Goal: Information Seeking & Learning: Learn about a topic

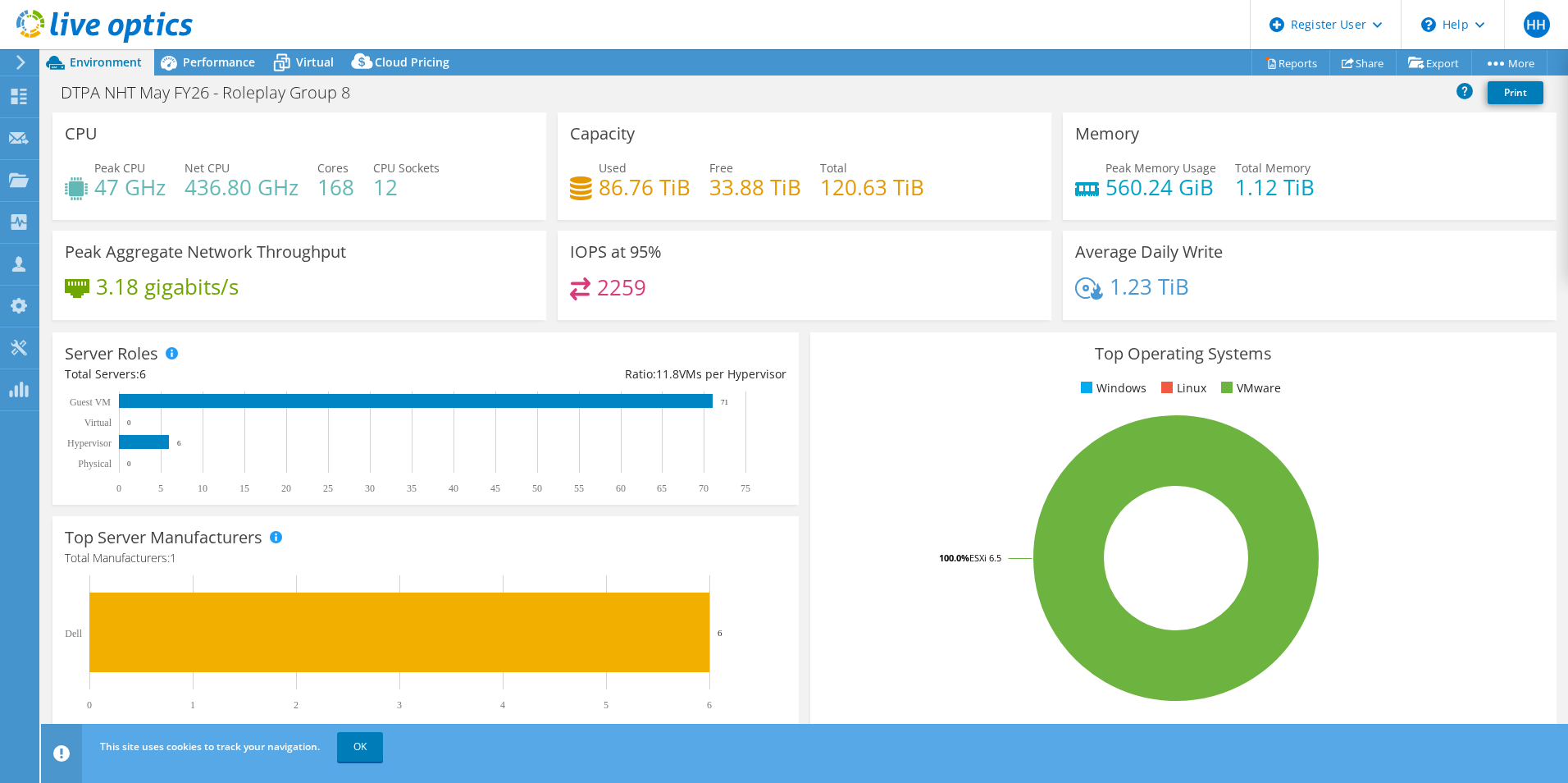
select select "USD"
click at [25, 65] on icon at bounding box center [20, 62] width 12 height 14
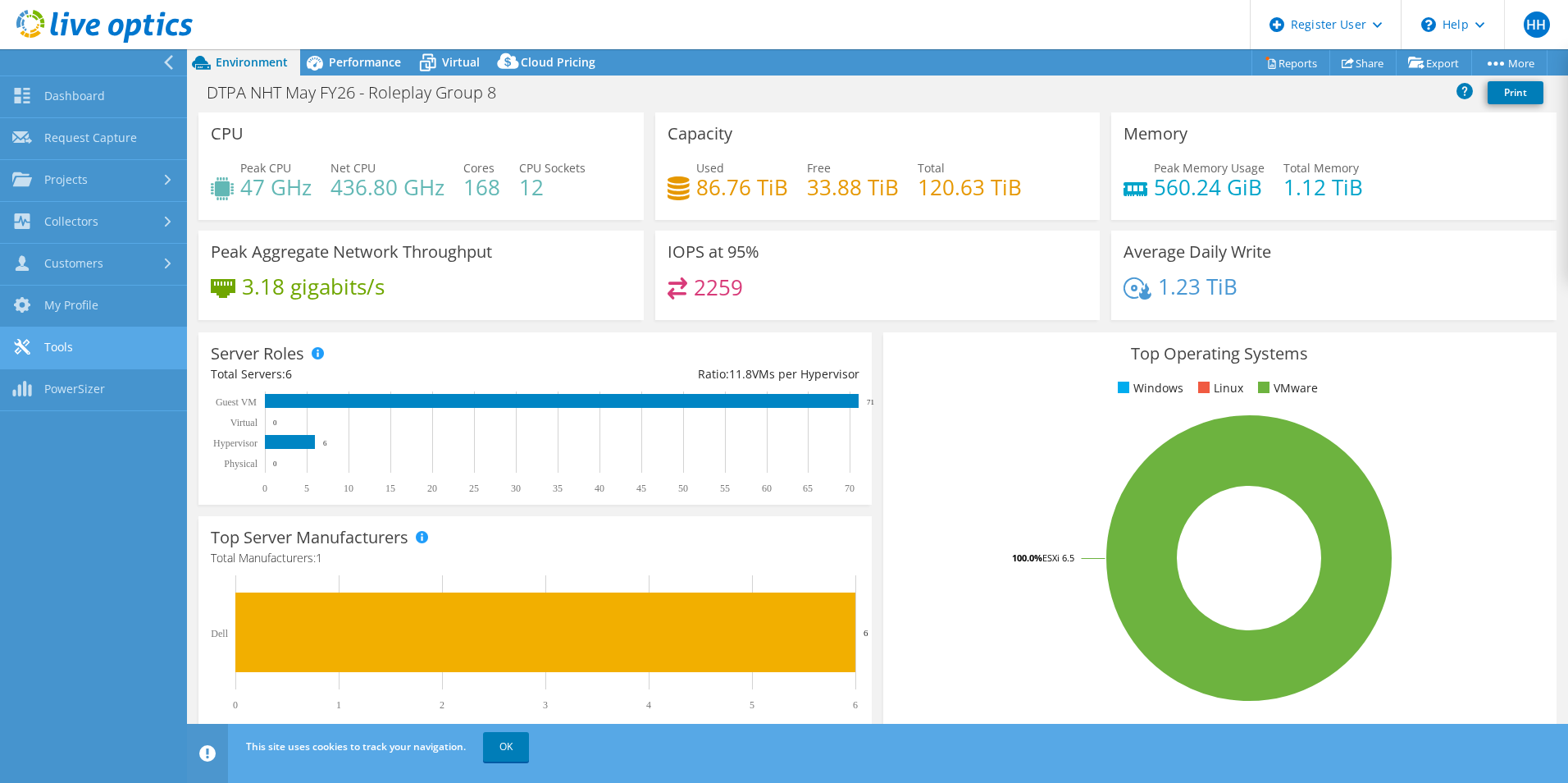
click at [40, 335] on link "Tools" at bounding box center [93, 348] width 187 height 42
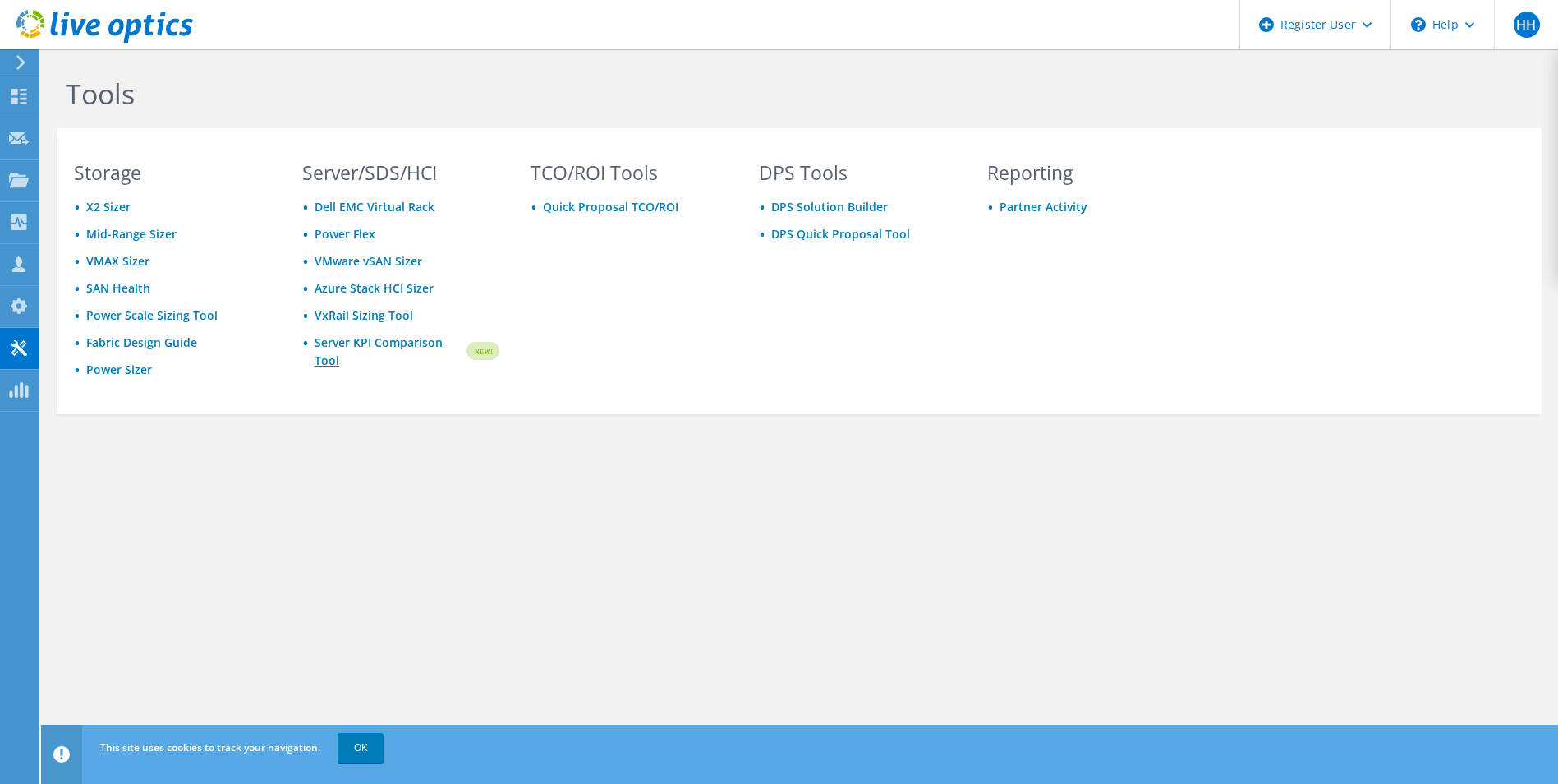
click at [410, 344] on link "Server KPI Comparison Tool" at bounding box center [390, 352] width 150 height 36
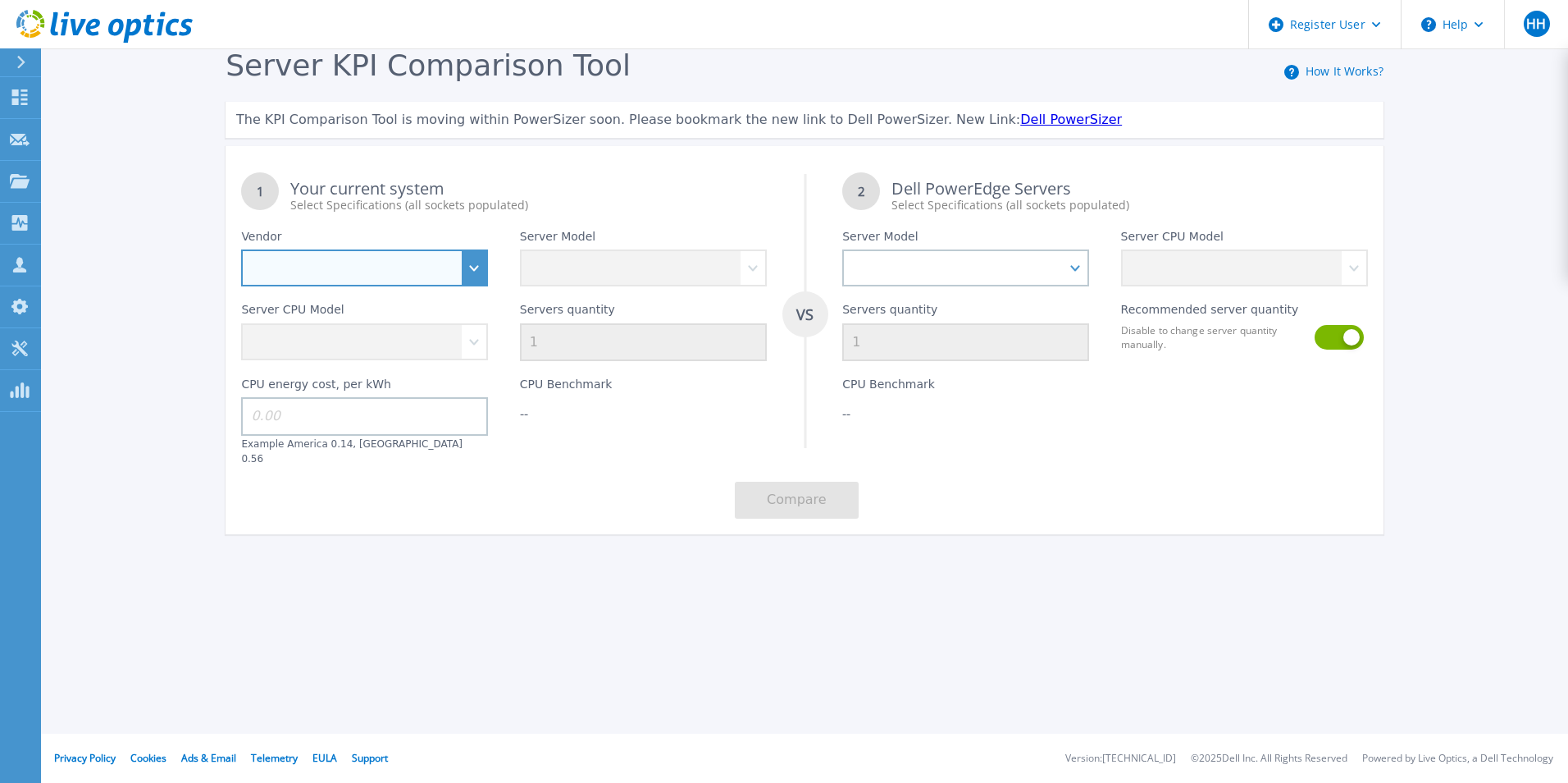
click at [472, 268] on select "Dell HPE Lenovo Supermicro" at bounding box center [365, 267] width 246 height 37
select select "Dell"
click at [241, 250] on select "Dell HPE Lenovo Supermicro" at bounding box center [365, 267] width 246 height 37
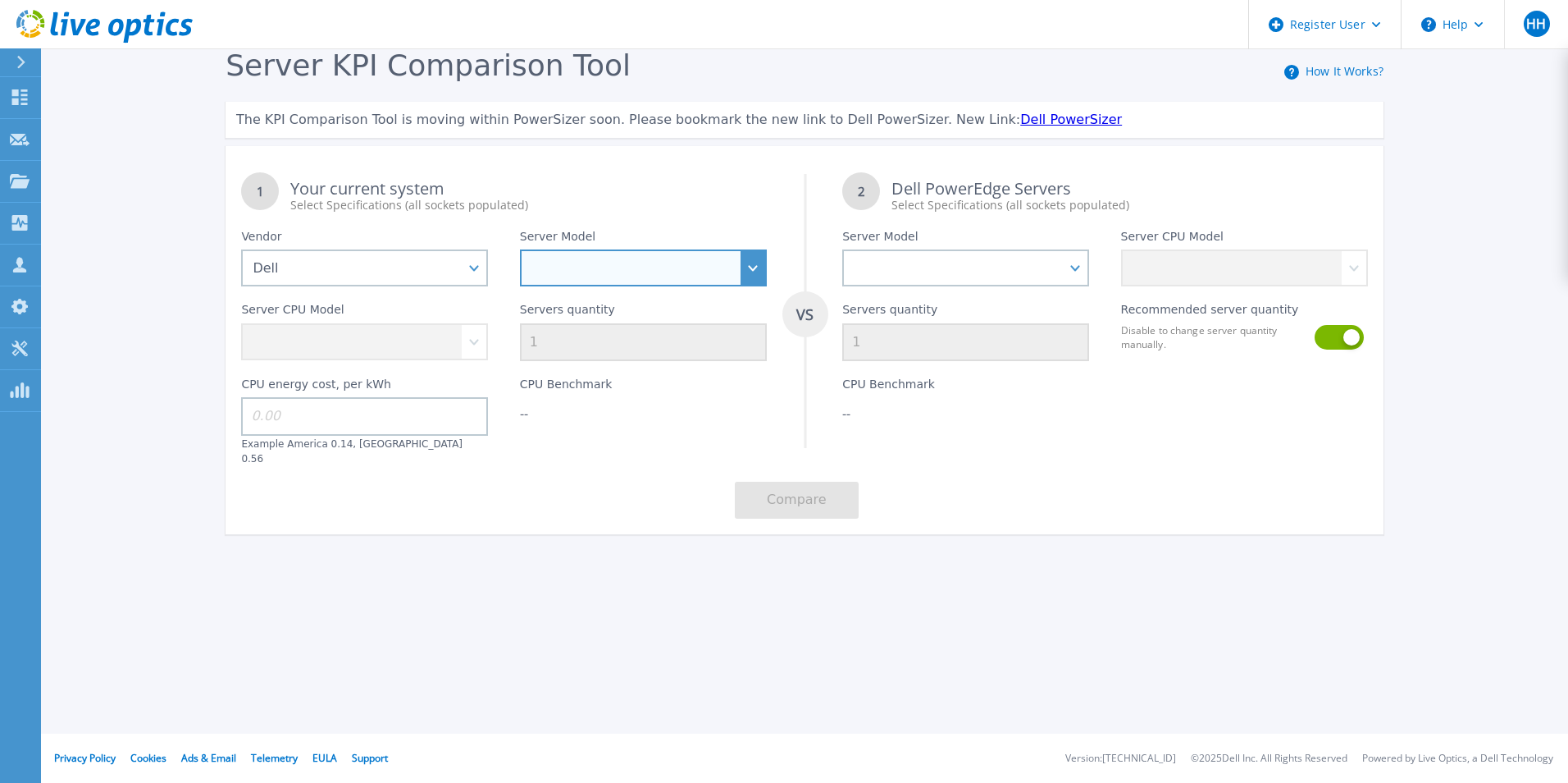
click at [579, 281] on select "PowerEdge C6520 PowerEdge C6525 PowerEdge HS5610 PowerEdge HS5620 PowerEdge R24…" at bounding box center [643, 267] width 246 height 37
select select "PowerEdge R630"
click at [520, 250] on select "PowerEdge C6520 PowerEdge C6525 PowerEdge HS5610 PowerEdge HS5620 PowerEdge R24…" at bounding box center [643, 267] width 246 height 37
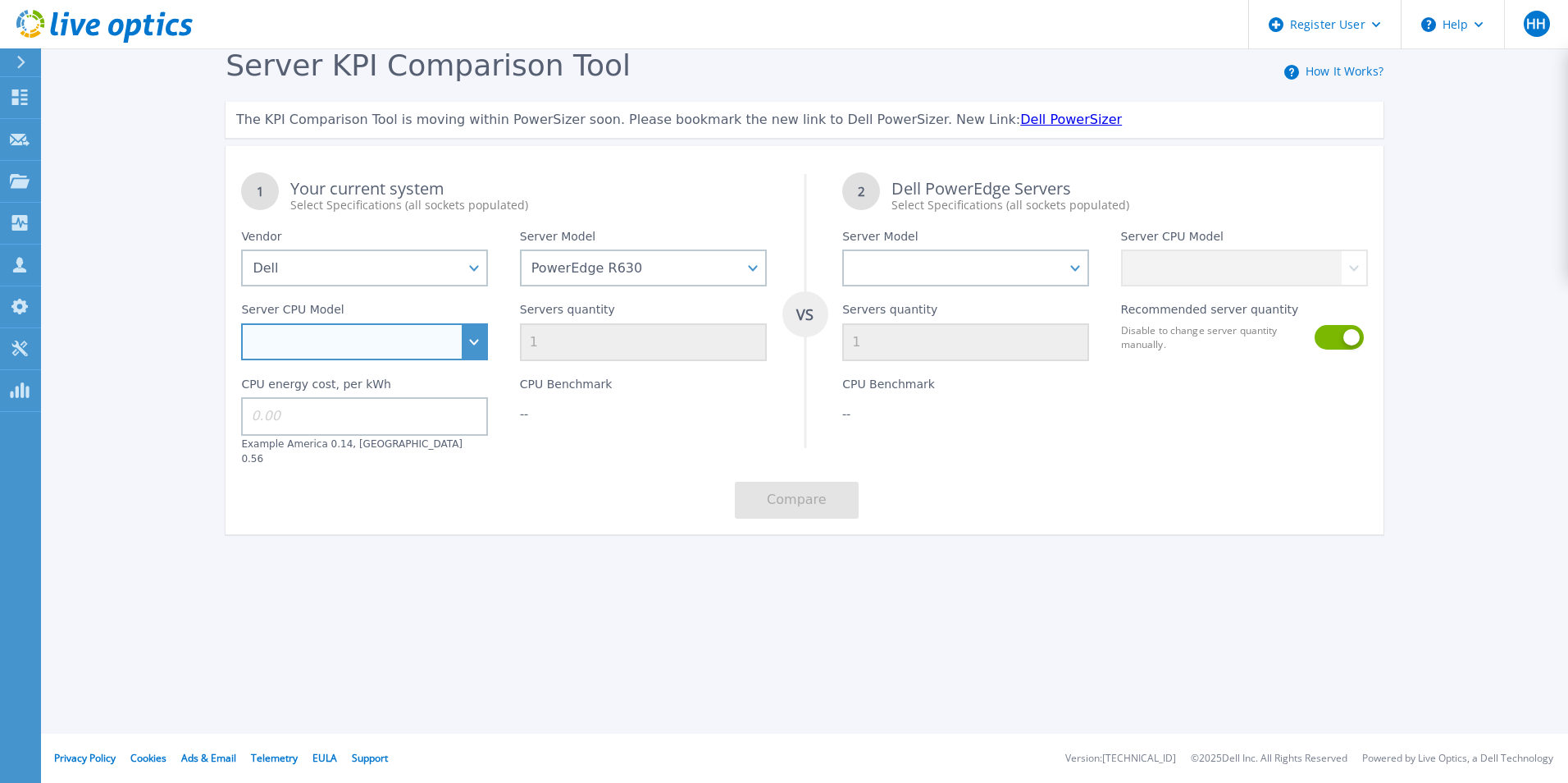
click at [467, 333] on select "Intel Xeon E5-2603 v4 1.7GHz Intel Xeon E5-2609 v4 1.7GHz Intel Xeon E5-2620 v4…" at bounding box center [365, 341] width 246 height 37
select select "335068"
click at [241, 324] on select "Intel Xeon E5-2603 v4 1.7GHz Intel Xeon E5-2609 v4 1.7GHz Intel Xeon E5-2620 v4…" at bounding box center [365, 341] width 246 height 37
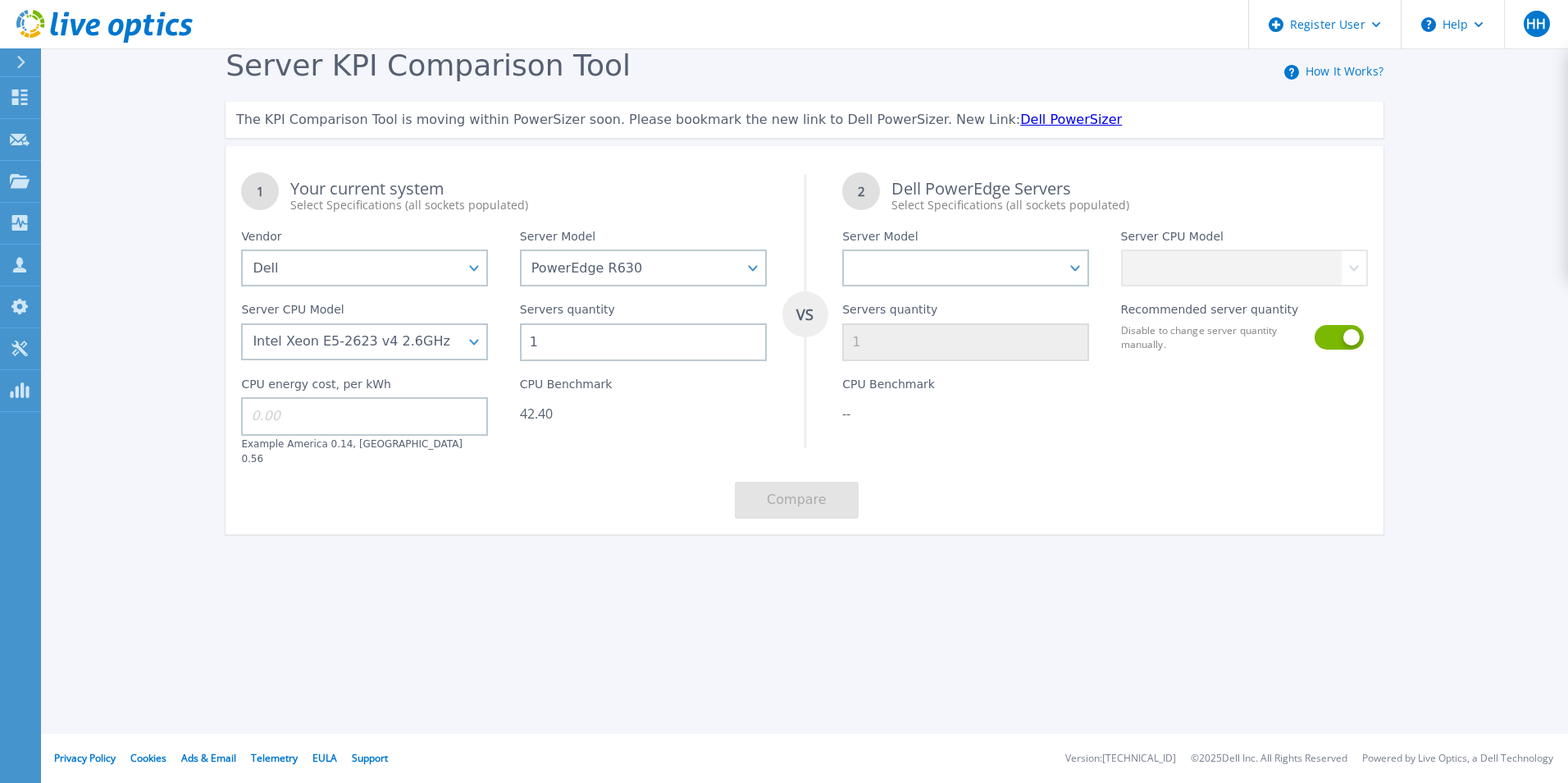
scroll to position [1, 0]
drag, startPoint x: 615, startPoint y: 346, endPoint x: 498, endPoint y: 362, distance: 118.1
click at [498, 362] on div "1 Your current system Select Specifications (all sockets populated) VS 2 Dell P…" at bounding box center [804, 345] width 1158 height 377
type input "6"
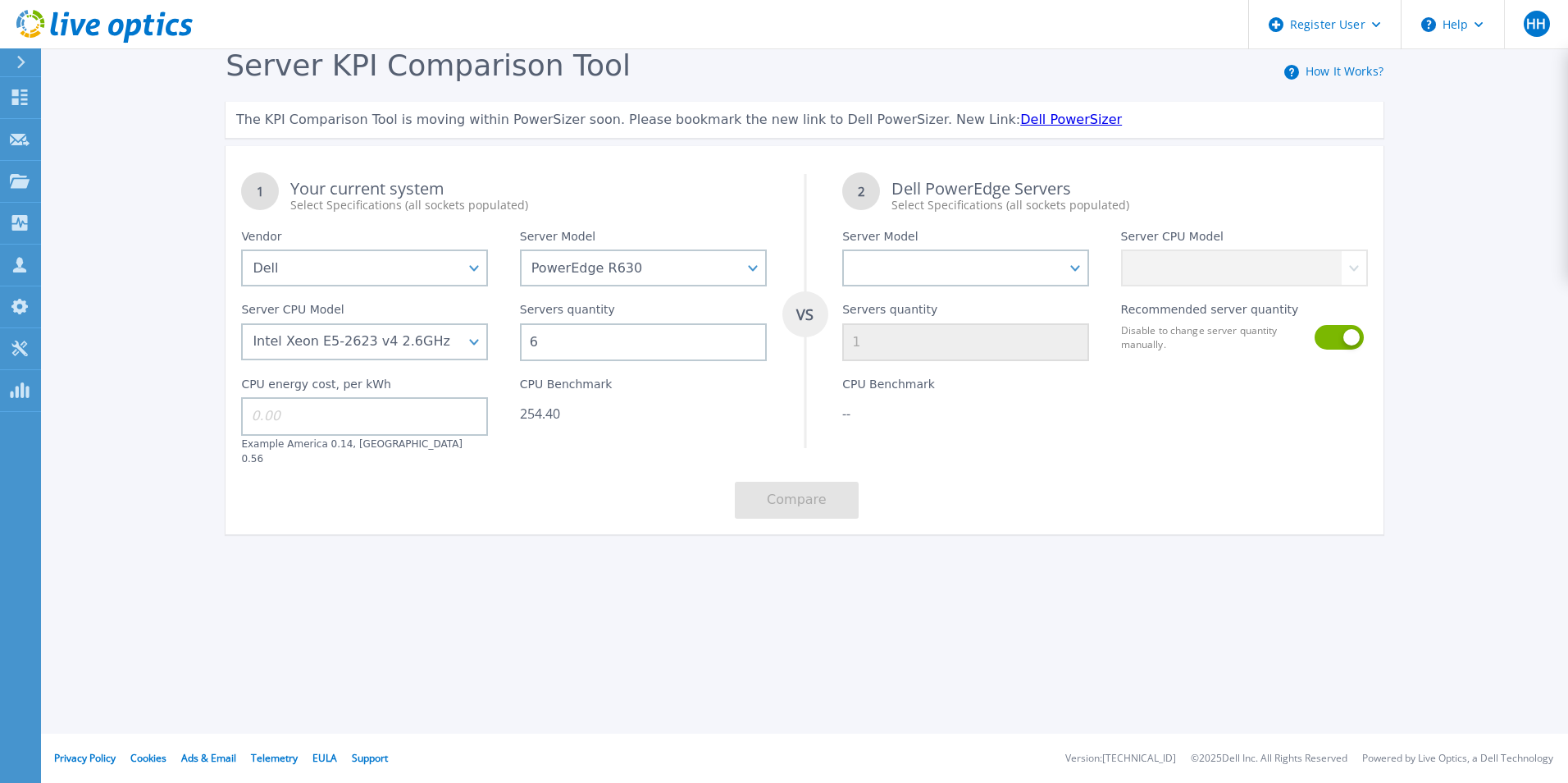
click at [456, 422] on input at bounding box center [365, 416] width 246 height 37
click at [977, 265] on select "PowerEdge C6520 PowerEdge C6525 PowerEdge HS5610 PowerEdge HS5620 PowerEdge R24…" at bounding box center [965, 267] width 246 height 37
click at [1079, 262] on select "PowerEdge C6520 PowerEdge C6525 PowerEdge HS5610 PowerEdge HS5620 PowerEdge R24…" at bounding box center [965, 267] width 246 height 37
select select "PowerEdge R670"
click at [842, 250] on select "PowerEdge C6520 PowerEdge C6525 PowerEdge HS5610 PowerEdge HS5620 PowerEdge R24…" at bounding box center [965, 267] width 246 height 37
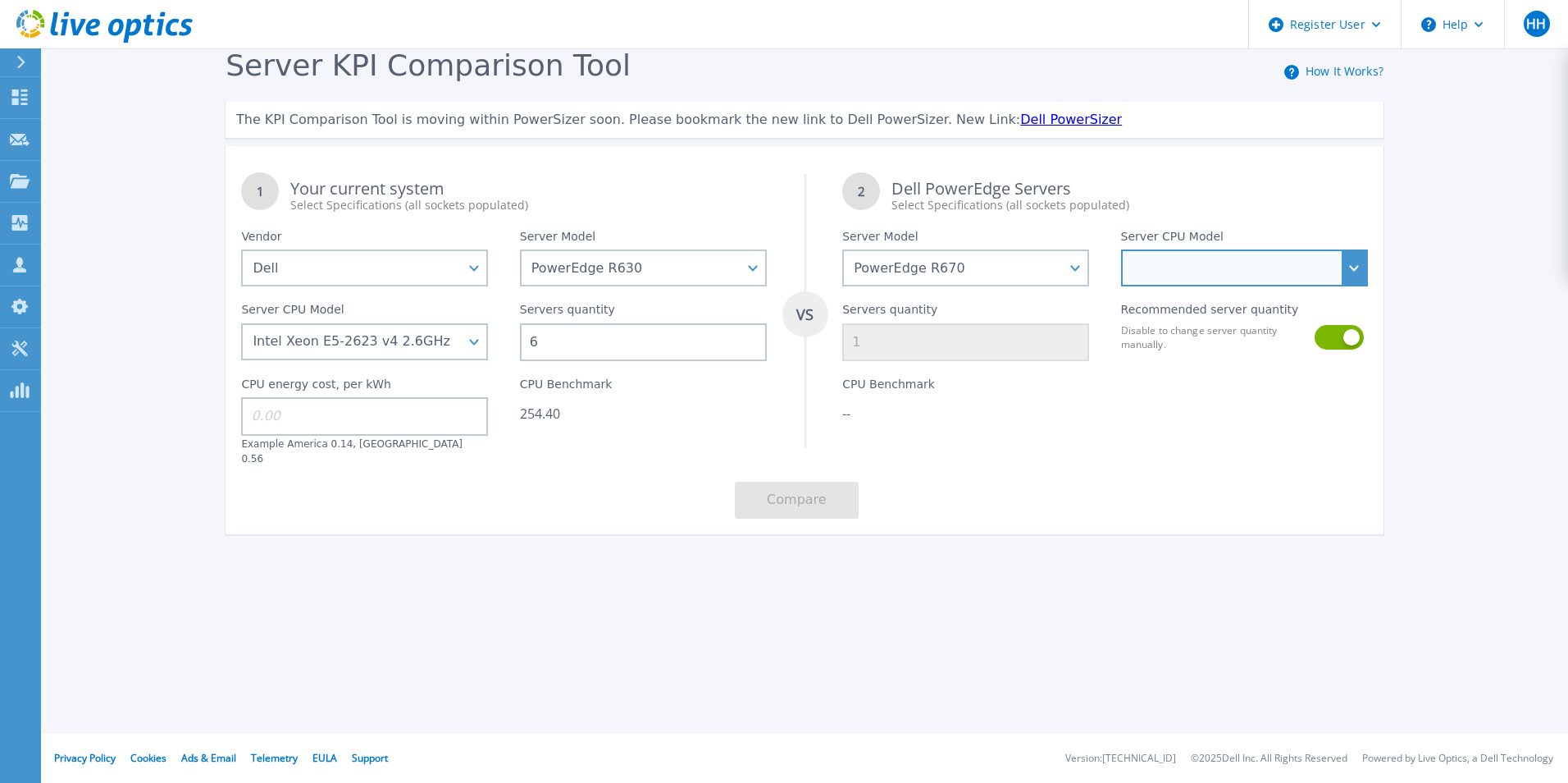
click at [1220, 266] on select "Intel Xeon 6710E 2.4GHz Intel Xeon 6740E 2.4GHz Intel Xeon 6756E 1.8GHz Intel X…" at bounding box center [1244, 267] width 246 height 37
click at [1262, 270] on select "Intel Xeon 6710E 2.4GHz Intel Xeon 6740E 2.4GHz Intel Xeon 6756E 1.8GHz Intel X…" at bounding box center [1244, 267] width 246 height 37
click at [1334, 269] on select "Intel Xeon 6710E 2.4GHz Intel Xeon 6740E 2.4GHz Intel Xeon 6756E 1.8GHz Intel X…" at bounding box center [1244, 267] width 246 height 37
select select "335585"
click at [1121, 250] on select "Intel Xeon 6710E 2.4GHz Intel Xeon 6740E 2.4GHz Intel Xeon 6756E 1.8GHz Intel X…" at bounding box center [1244, 267] width 246 height 37
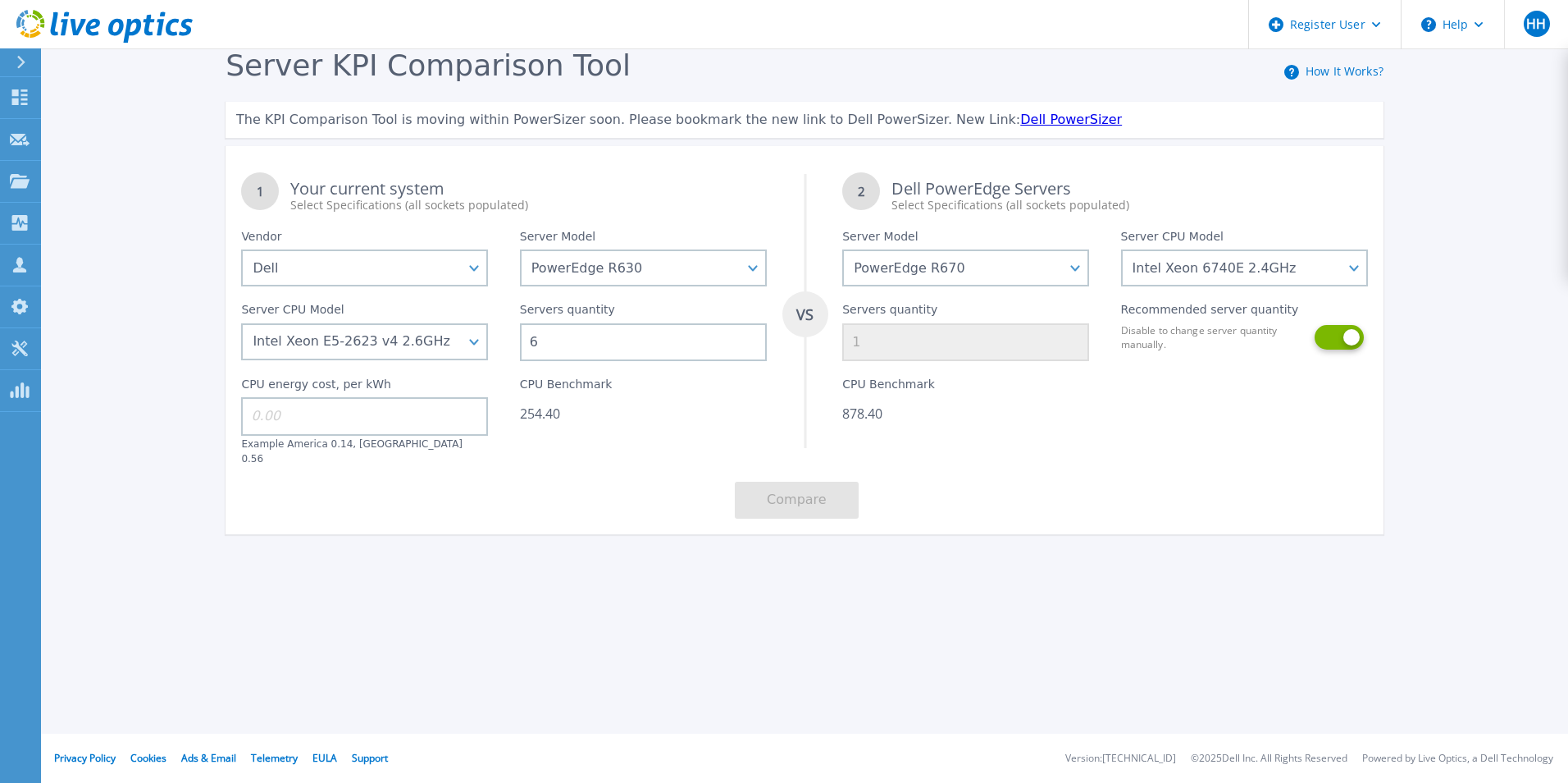
click at [1330, 339] on button at bounding box center [1338, 337] width 47 height 25
drag, startPoint x: 931, startPoint y: 362, endPoint x: 911, endPoint y: 346, distance: 25.6
click at [911, 346] on input "1" at bounding box center [965, 342] width 246 height 37
drag, startPoint x: 911, startPoint y: 346, endPoint x: 820, endPoint y: 344, distance: 91.0
click at [820, 344] on div "1 Your current system Select Specifications (all sockets populated) VS 2 Dell P…" at bounding box center [804, 345] width 1158 height 377
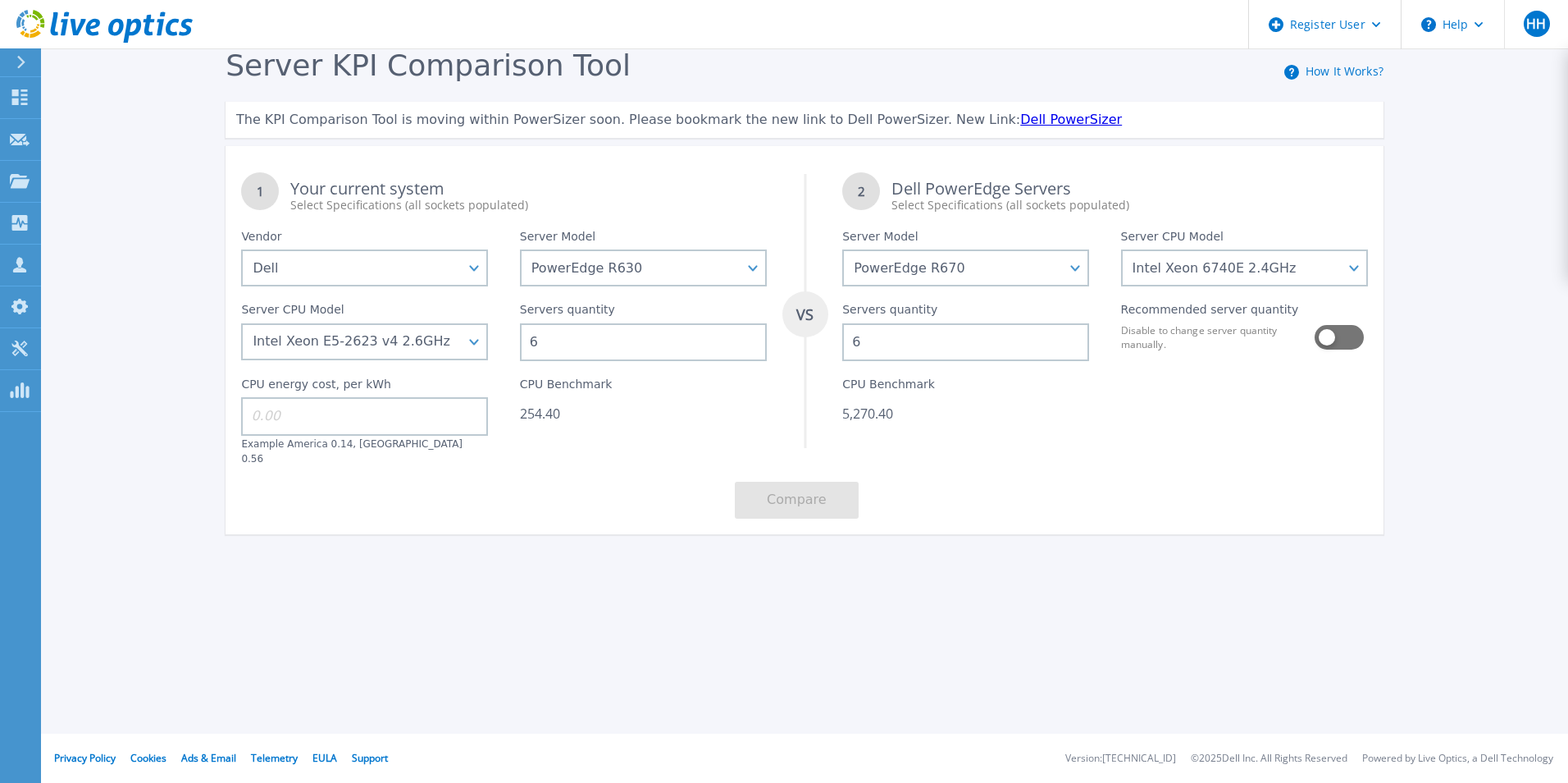
type input "6"
click at [631, 621] on div "Register User Help HH Dell User Hafssa Hachimi Hafssa.Hachimi@dell.com Dell My …" at bounding box center [784, 391] width 1568 height 783
click at [1231, 278] on select "Intel Xeon 6710E 2.4GHz Intel Xeon 6740E 2.4GHz Intel Xeon 6756E 1.8GHz Intel X…" at bounding box center [1244, 267] width 246 height 37
click at [1121, 250] on select "Intel Xeon 6710E 2.4GHz Intel Xeon 6740E 2.4GHz Intel Xeon 6756E 1.8GHz Intel X…" at bounding box center [1244, 267] width 246 height 37
click at [1246, 266] on select "Intel Xeon 6710E 2.4GHz Intel Xeon 6740E 2.4GHz Intel Xeon 6756E 1.8GHz Intel X…" at bounding box center [1244, 267] width 246 height 37
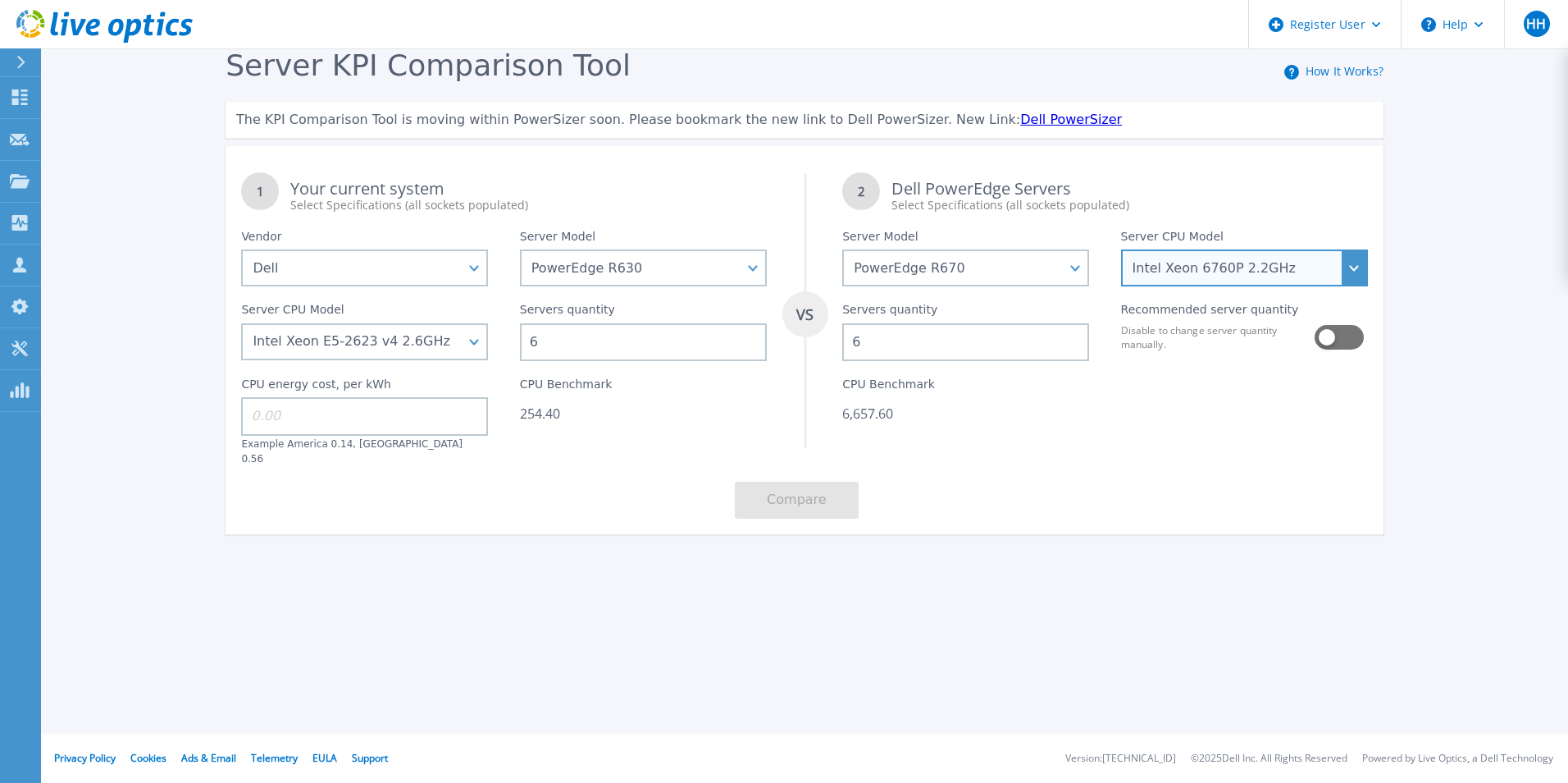
click at [1121, 250] on select "Intel Xeon 6710E 2.4GHz Intel Xeon 6740E 2.4GHz Intel Xeon 6756E 1.8GHz Intel X…" at bounding box center [1244, 267] width 246 height 37
click at [1346, 256] on select "Intel Xeon 6710E 2.4GHz Intel Xeon 6740E 2.4GHz Intel Xeon 6756E 1.8GHz Intel X…" at bounding box center [1244, 267] width 246 height 37
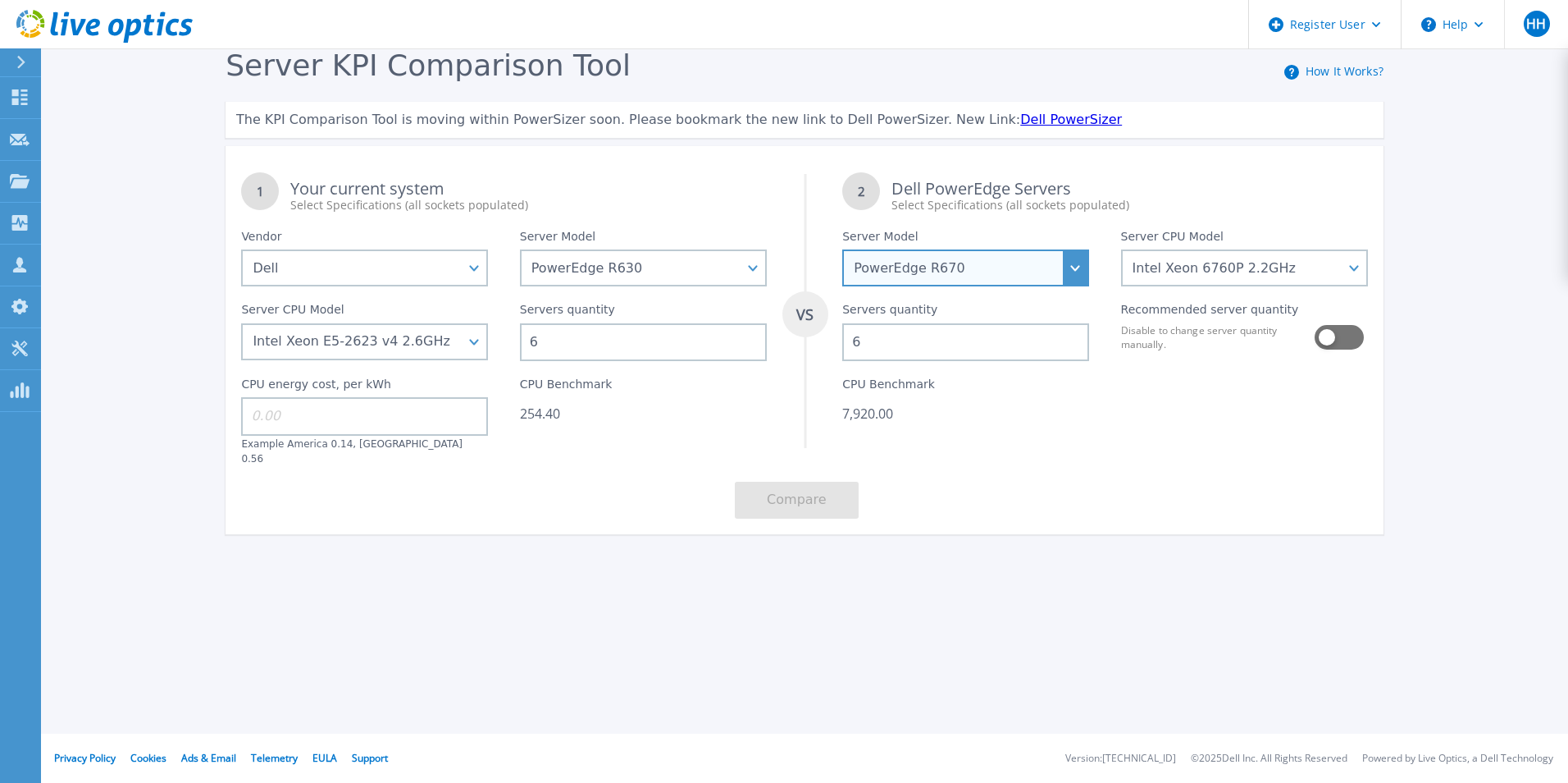
click at [1072, 277] on select "PowerEdge C6520 PowerEdge C6525 PowerEdge HS5610 PowerEdge HS5620 PowerEdge R24…" at bounding box center [965, 267] width 246 height 37
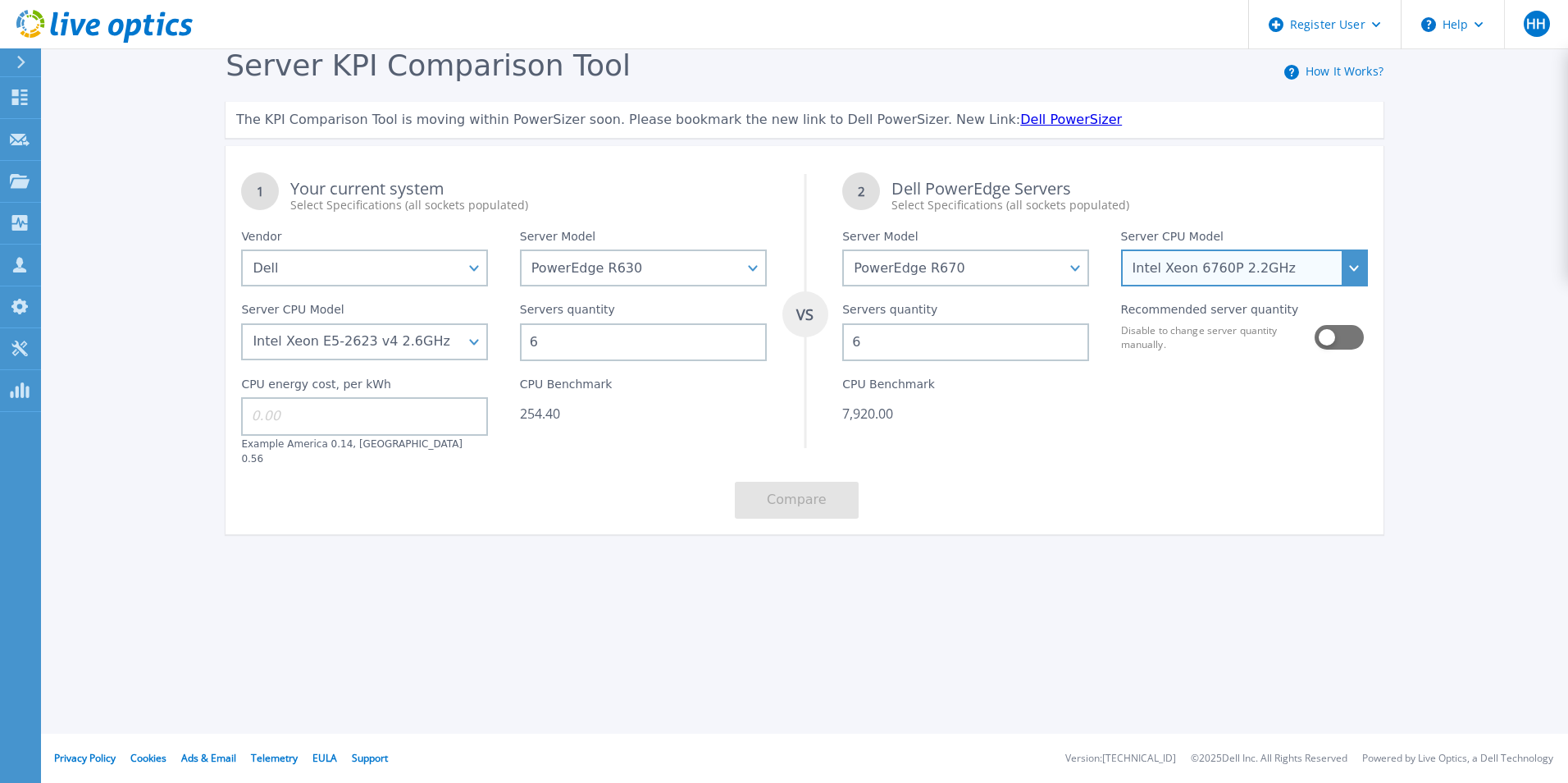
click at [1238, 270] on select "Intel Xeon 6710E 2.4GHz Intel Xeon 6740E 2.4GHz Intel Xeon 6756E 1.8GHz Intel X…" at bounding box center [1244, 267] width 246 height 37
select select "337347"
click at [1121, 250] on select "Intel Xeon 6710E 2.4GHz Intel Xeon 6740E 2.4GHz Intel Xeon 6756E 1.8GHz Intel X…" at bounding box center [1244, 267] width 246 height 37
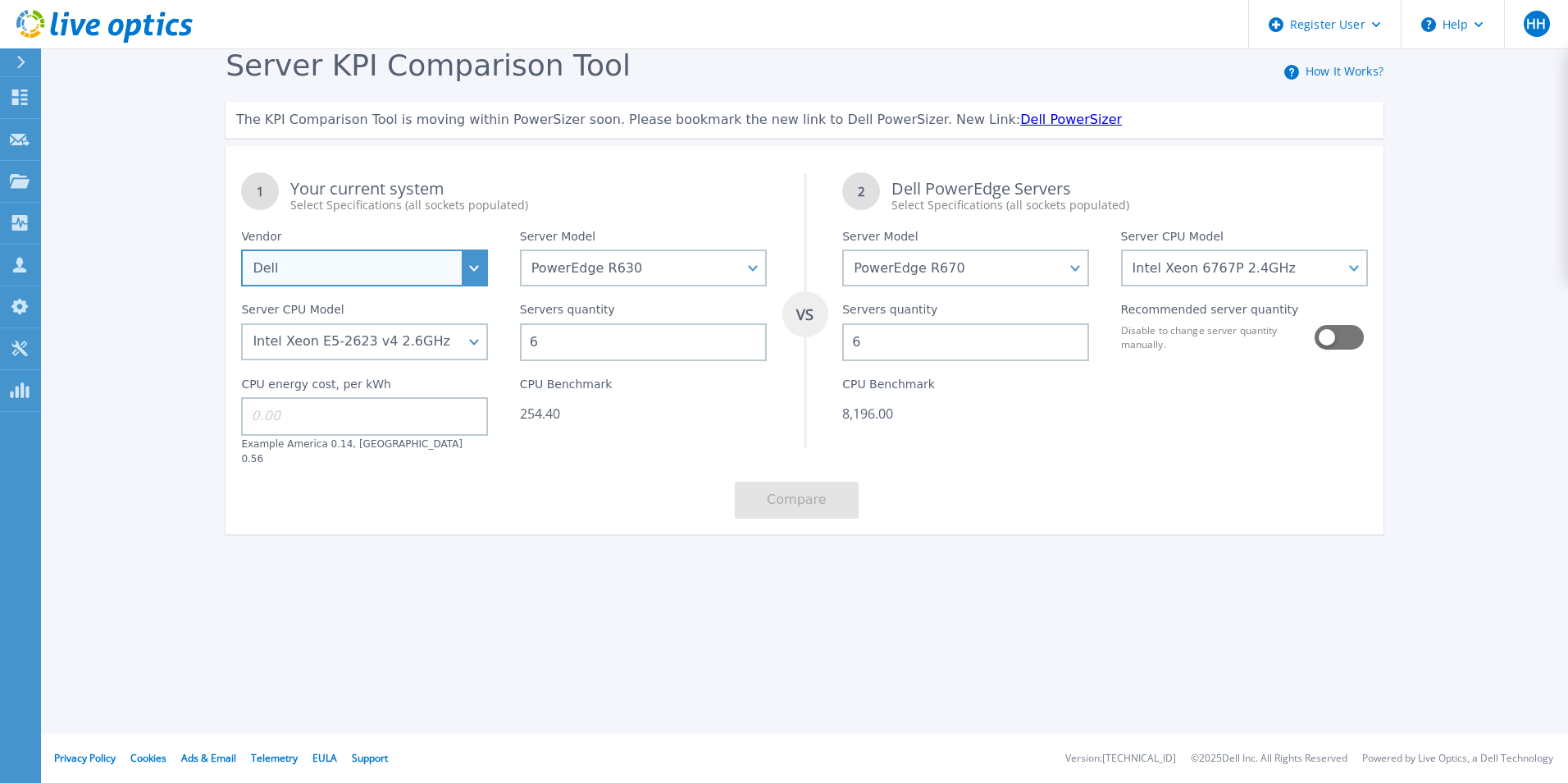
click at [410, 271] on select "Dell HPE Lenovo Supermicro" at bounding box center [365, 267] width 246 height 37
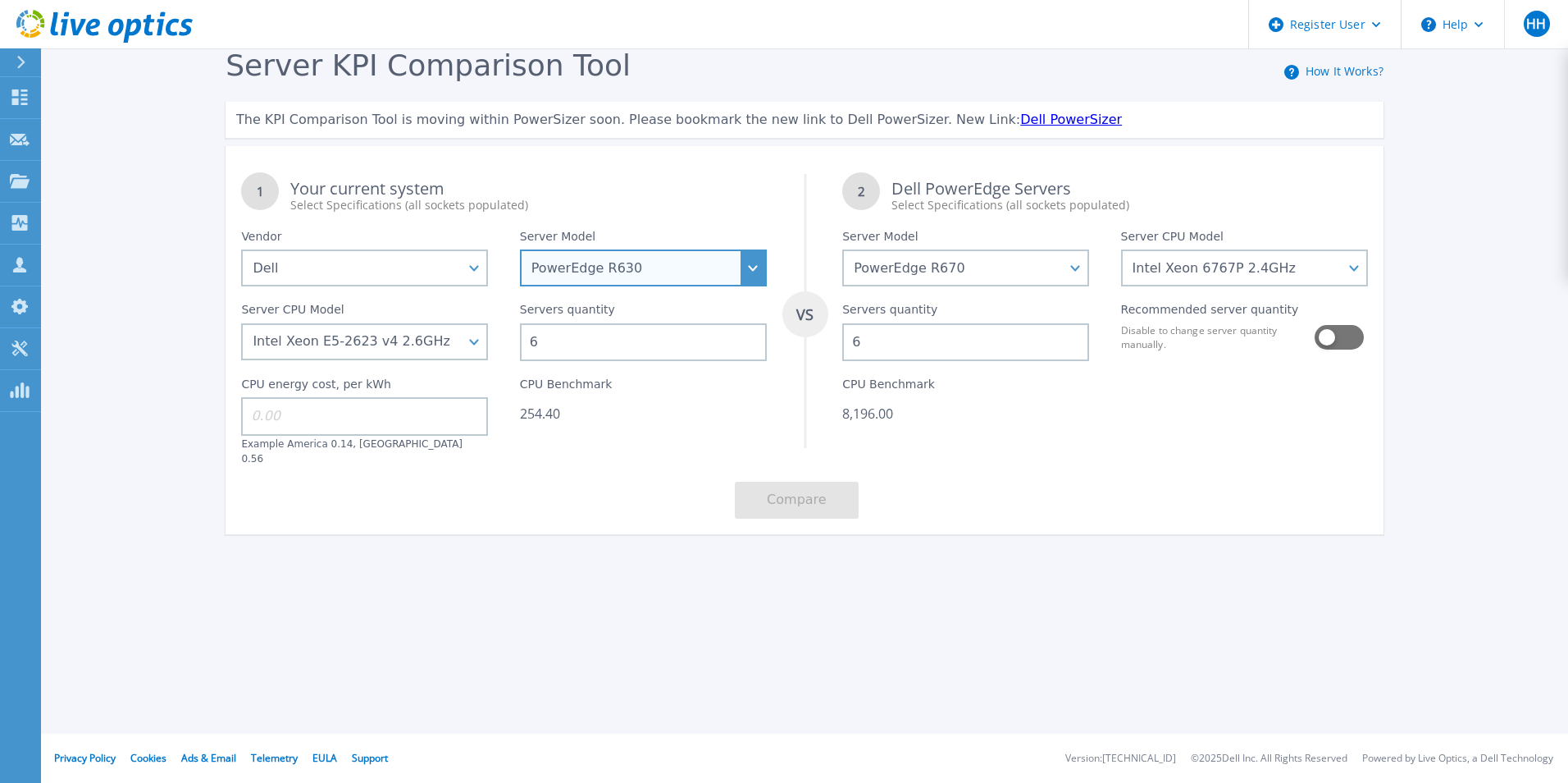
click at [535, 262] on select "PowerEdge C6520 PowerEdge C6525 PowerEdge HS5610 PowerEdge HS5620 PowerEdge R24…" at bounding box center [643, 267] width 246 height 37
select select "PowerEdge R340"
click at [520, 250] on select "PowerEdge C6520 PowerEdge C6525 PowerEdge HS5610 PowerEdge HS5620 PowerEdge R24…" at bounding box center [643, 267] width 246 height 37
select select
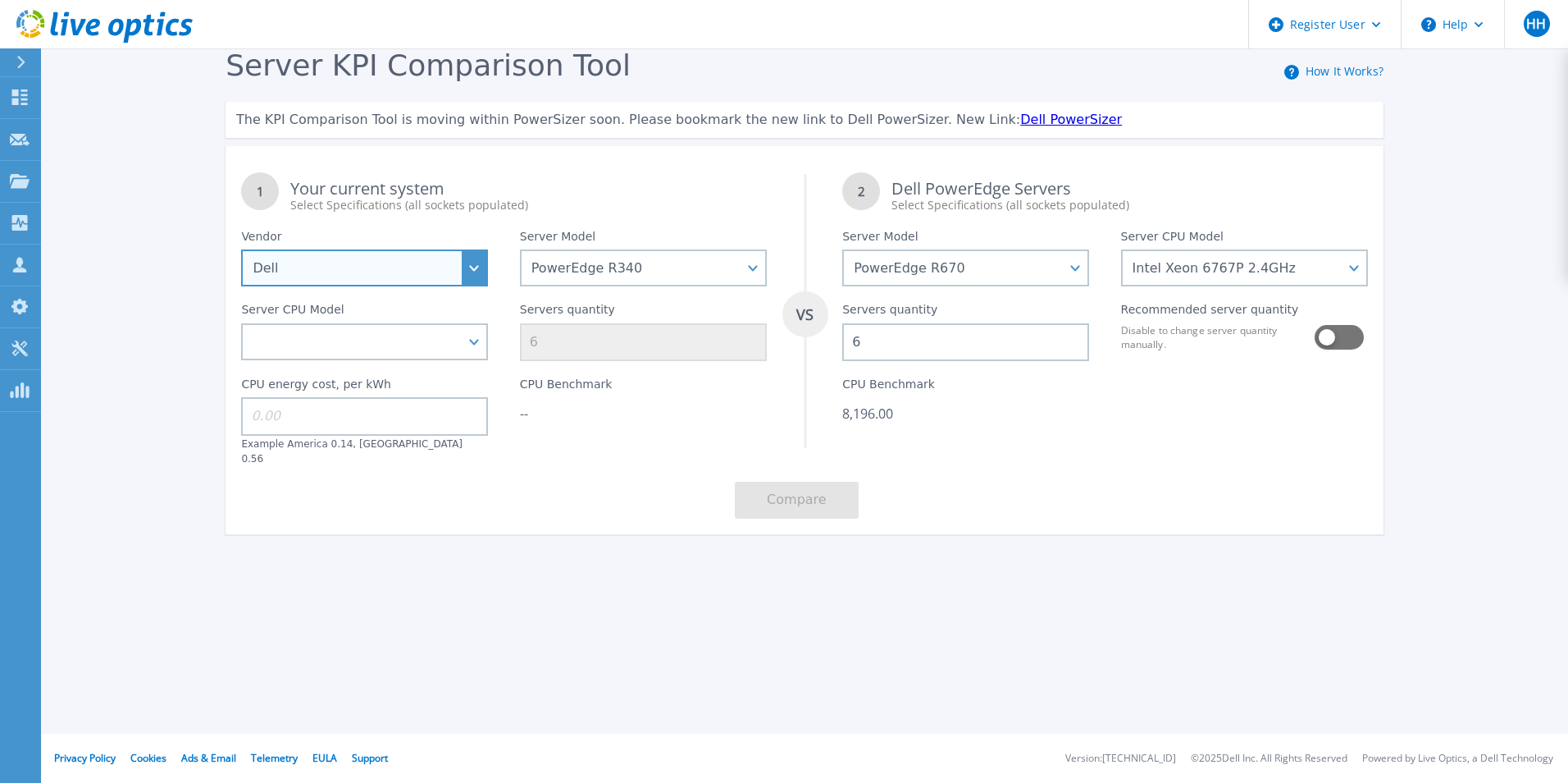
click at [428, 250] on select "Dell HPE Lenovo Supermicro" at bounding box center [365, 267] width 246 height 37
select select "HPE"
click at [241, 250] on select "Dell HPE Lenovo Supermicro" at bounding box center [365, 267] width 246 height 37
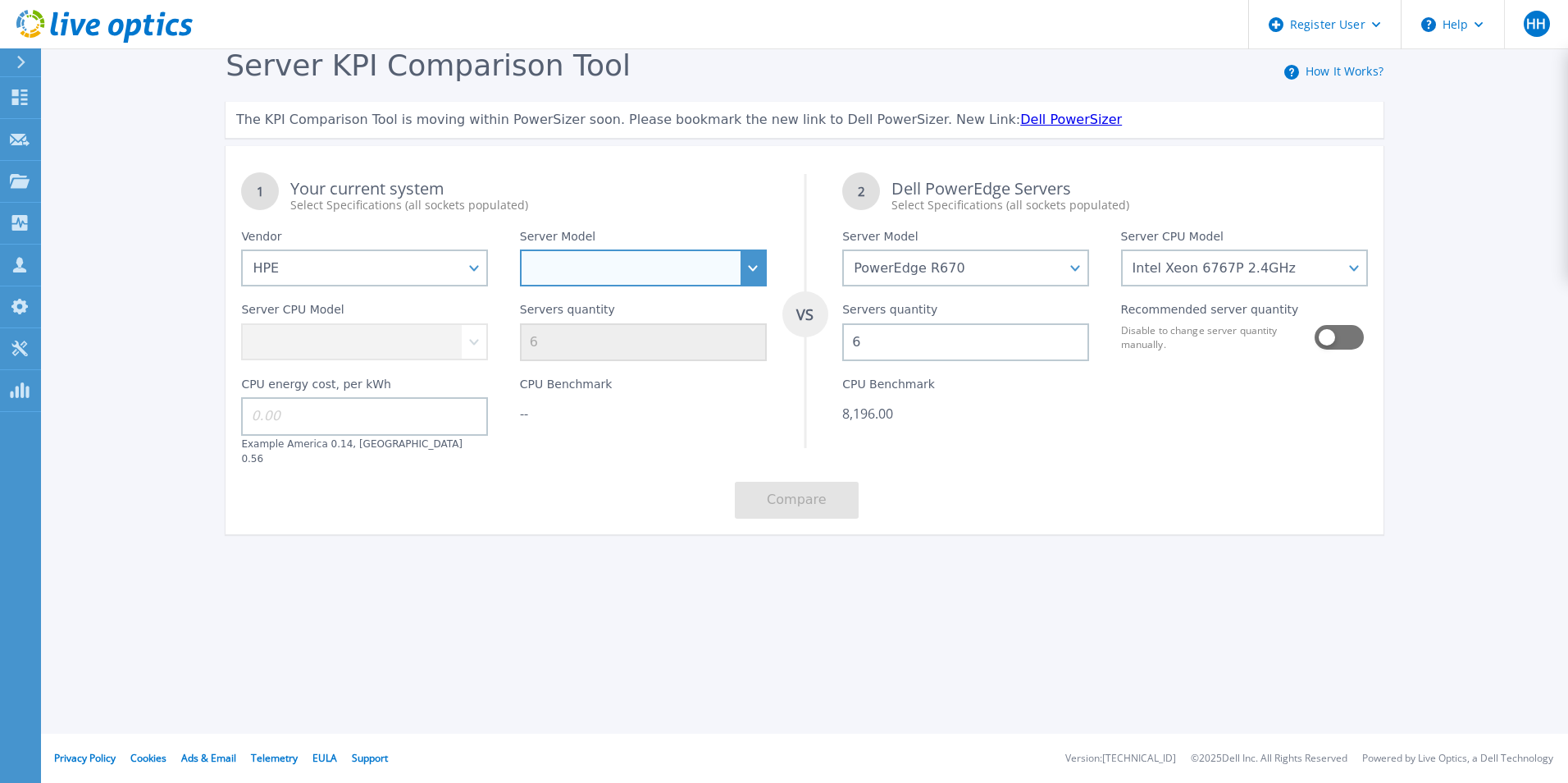
drag, startPoint x: 580, startPoint y: 271, endPoint x: 625, endPoint y: 519, distance: 252.0
click at [625, 519] on div "1 Your current system Select Specifications (all sockets populated) VS 2 Dell P…" at bounding box center [804, 345] width 1158 height 377
select select "DL360"
click at [520, 250] on select "Cloudline CL3150 Compute Scale-up Server 3200 DL110 DL145 DL20 DL320 DL325 DL34…" at bounding box center [643, 267] width 246 height 37
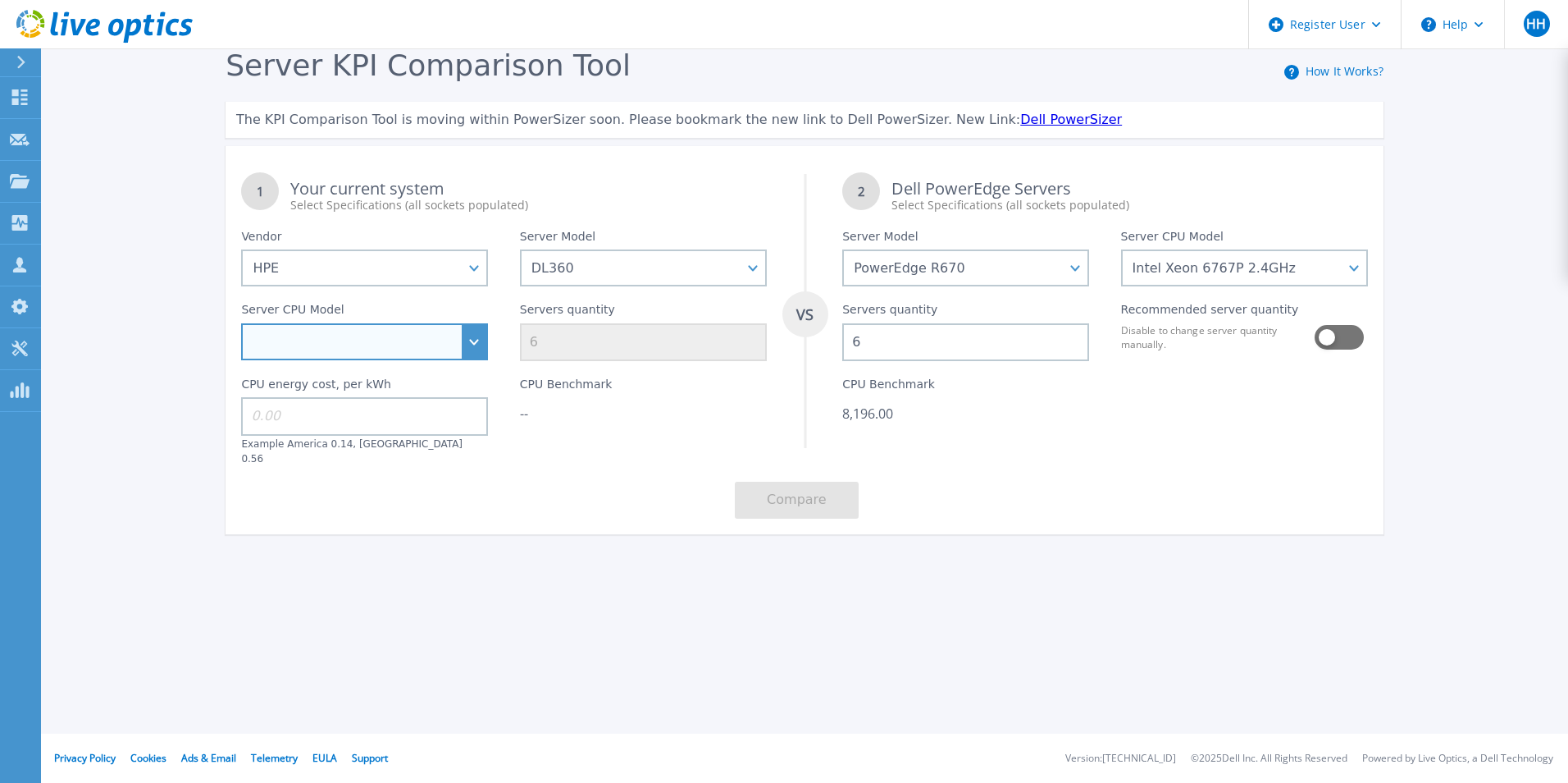
click at [466, 343] on select "Intel Xeon 4509Y 2.6GHz Intel Xeon 4514Y 2GHz Intel Xeon 4516Y+ 2.2GHz Intel Xe…" at bounding box center [365, 341] width 246 height 37
select select "334700"
click at [241, 324] on select "Intel Xeon 4509Y 2.6GHz Intel Xeon 4514Y 2GHz Intel Xeon 4516Y+ 2.2GHz Intel Xe…" at bounding box center [365, 341] width 246 height 37
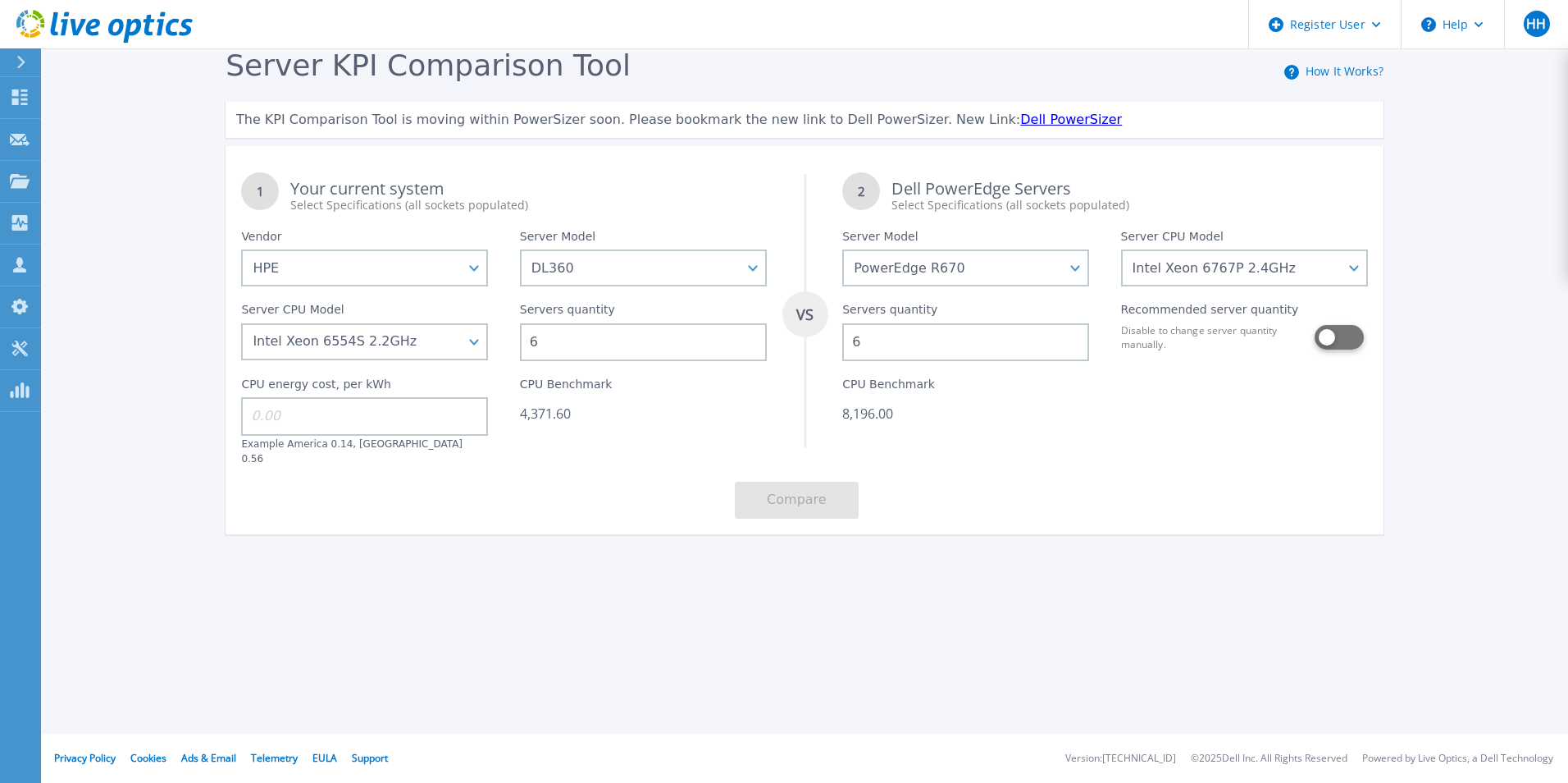
click at [1343, 341] on button at bounding box center [1338, 337] width 47 height 25
type input "4"
click at [1020, 127] on link "Dell PowerSizer" at bounding box center [1071, 119] width 102 height 15
click at [1296, 78] on icon at bounding box center [1291, 71] width 14 height 14
click at [1292, 72] on icon at bounding box center [1291, 71] width 14 height 14
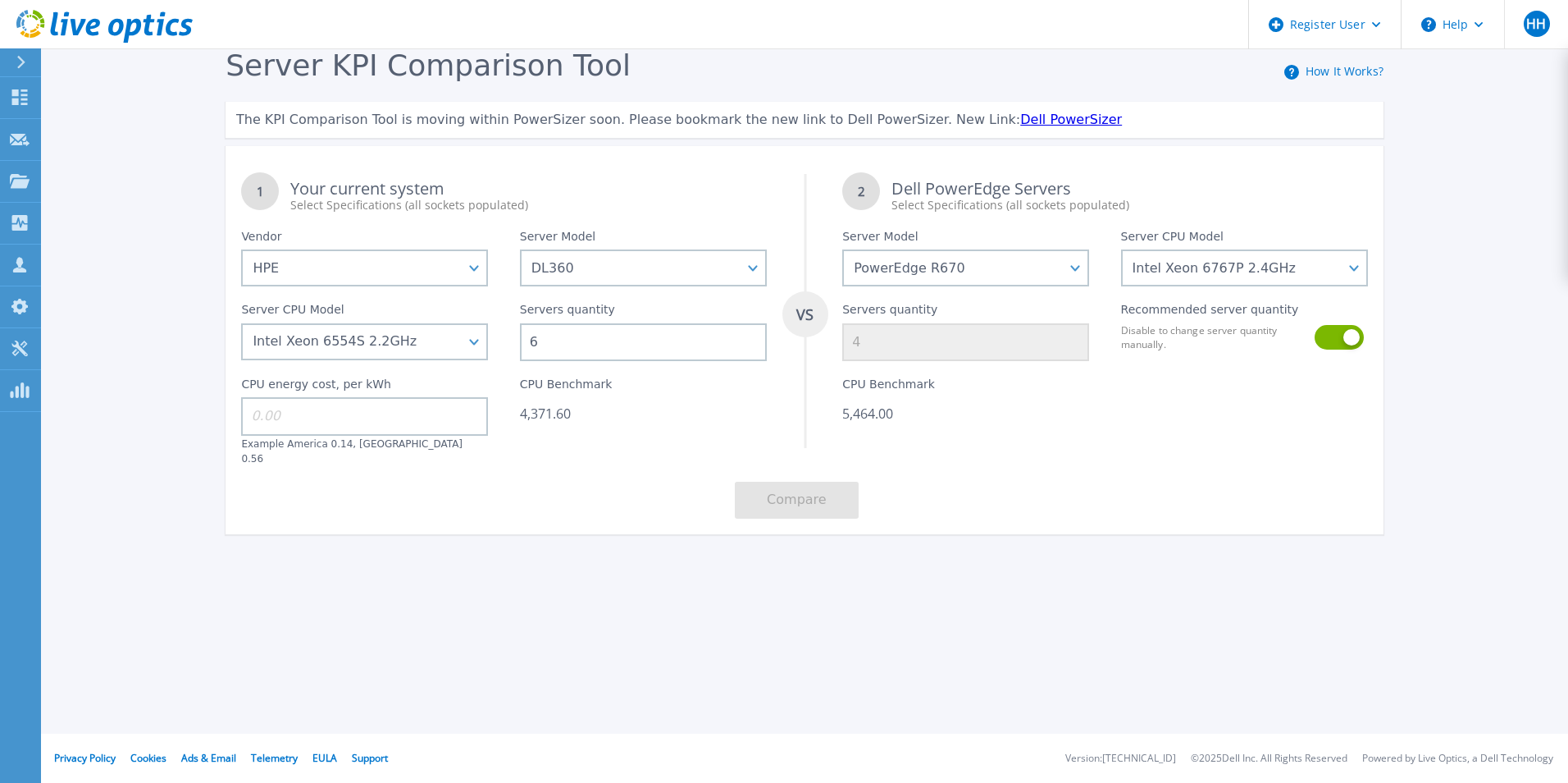
click at [1327, 71] on link "How It Works?" at bounding box center [1344, 71] width 78 height 15
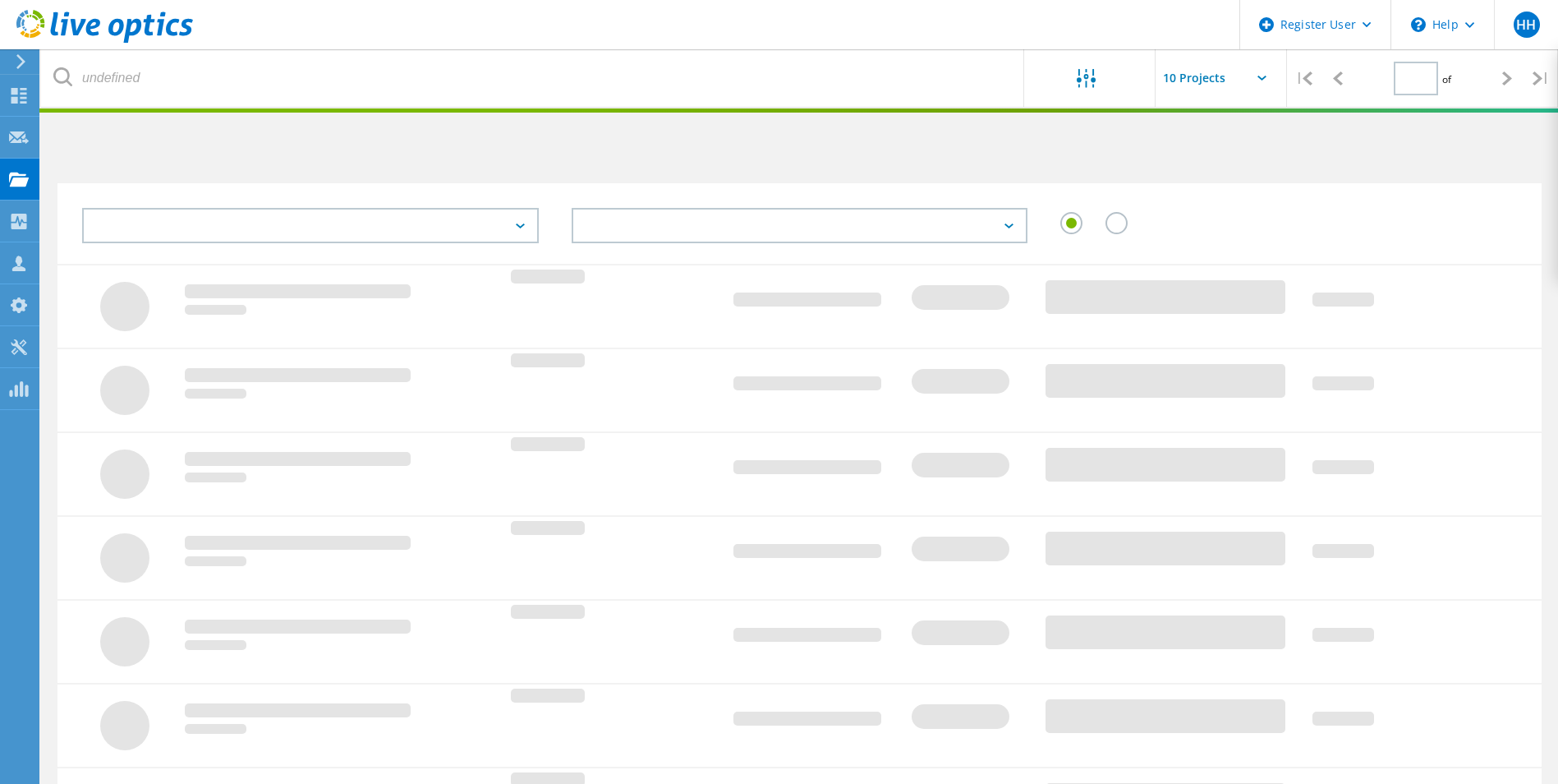
type input "1"
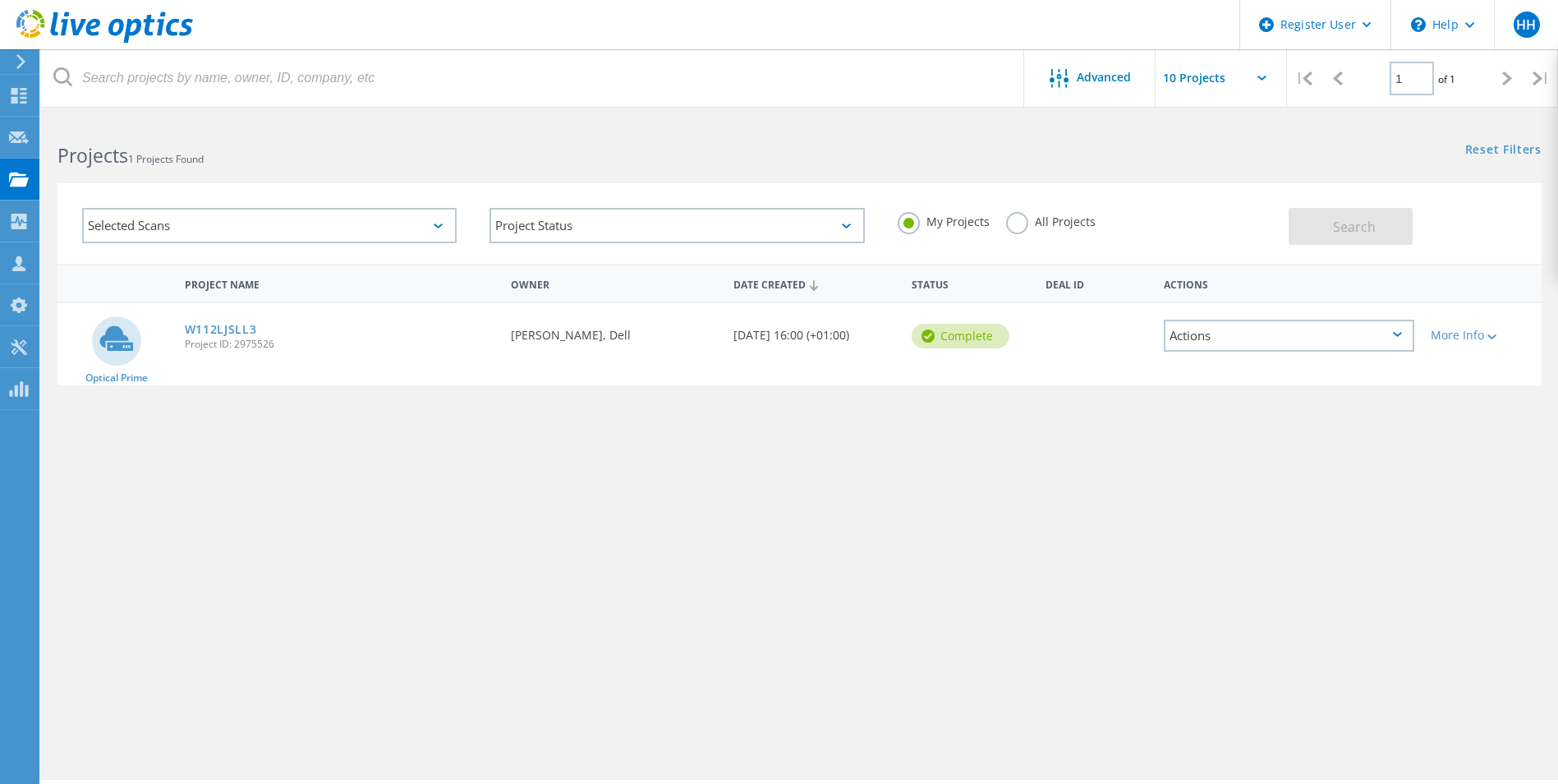
click at [1018, 222] on label "All Projects" at bounding box center [1051, 220] width 89 height 15
click at [0, 0] on input "All Projects" at bounding box center [0, 0] width 0 height 0
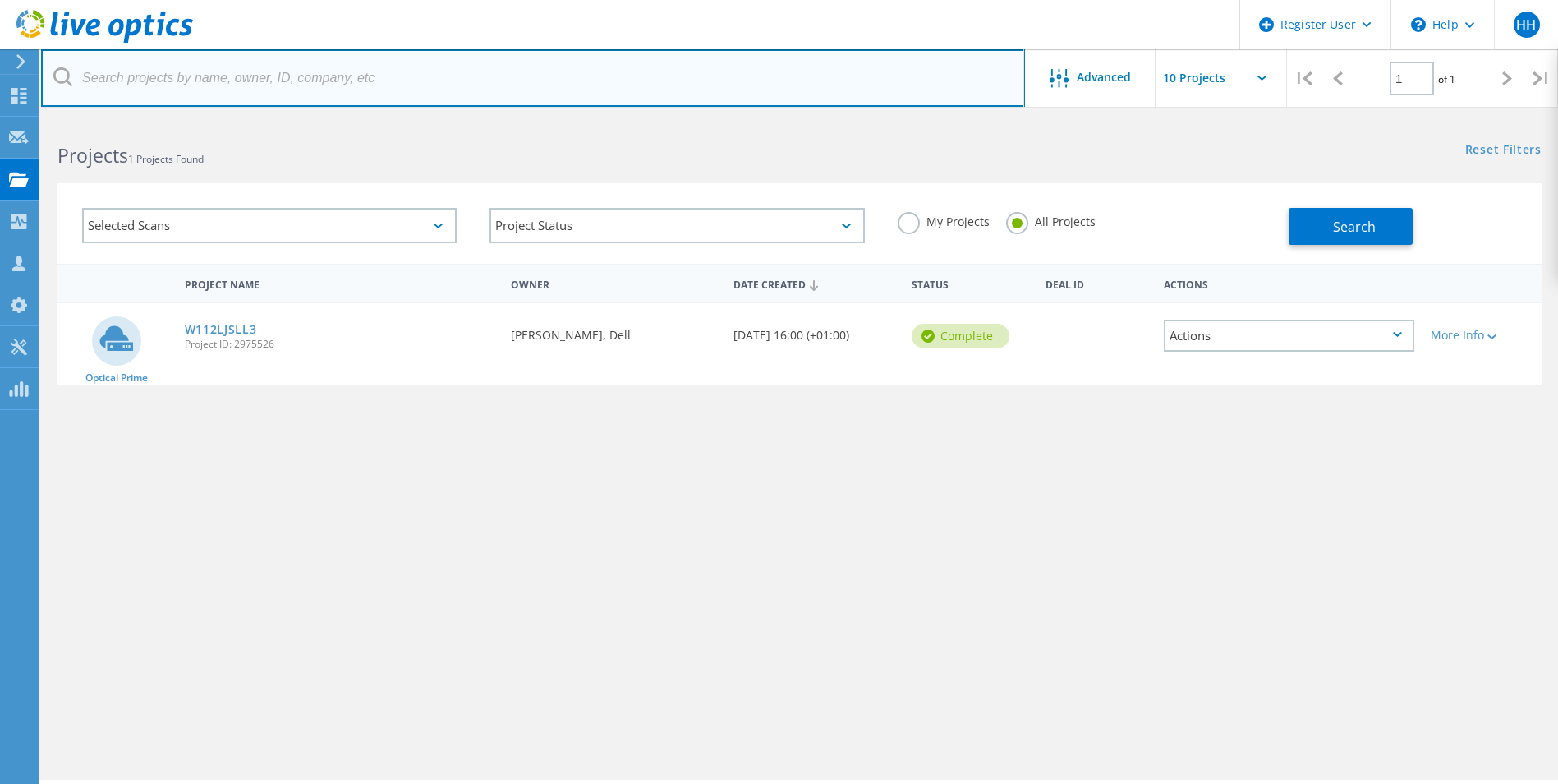
click at [673, 76] on input "text" at bounding box center [533, 78] width 984 height 58
type input "nht"
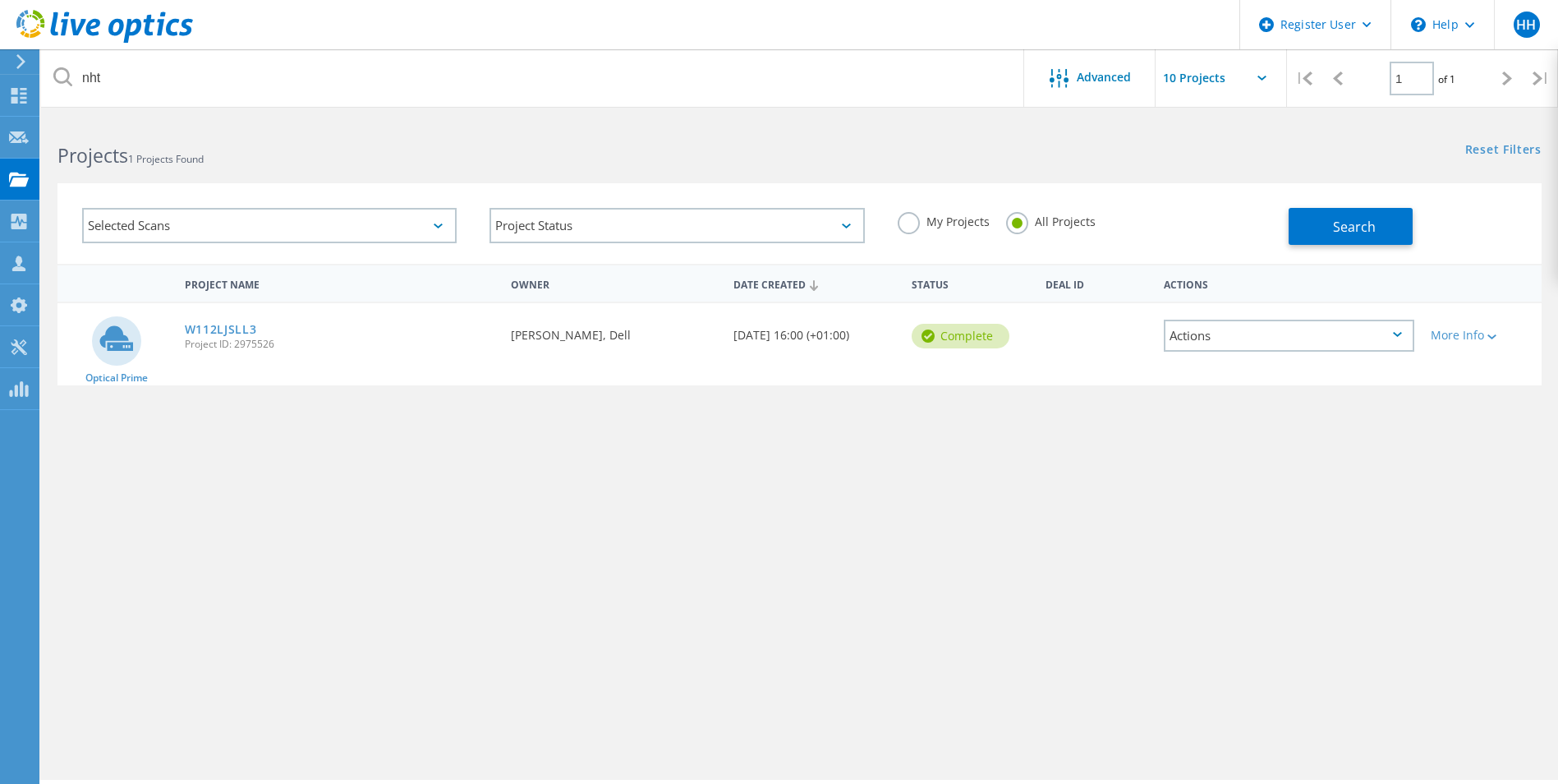
click at [1345, 205] on div "Search" at bounding box center [1412, 218] width 245 height 54
click at [1360, 233] on span "Search" at bounding box center [1355, 226] width 43 height 18
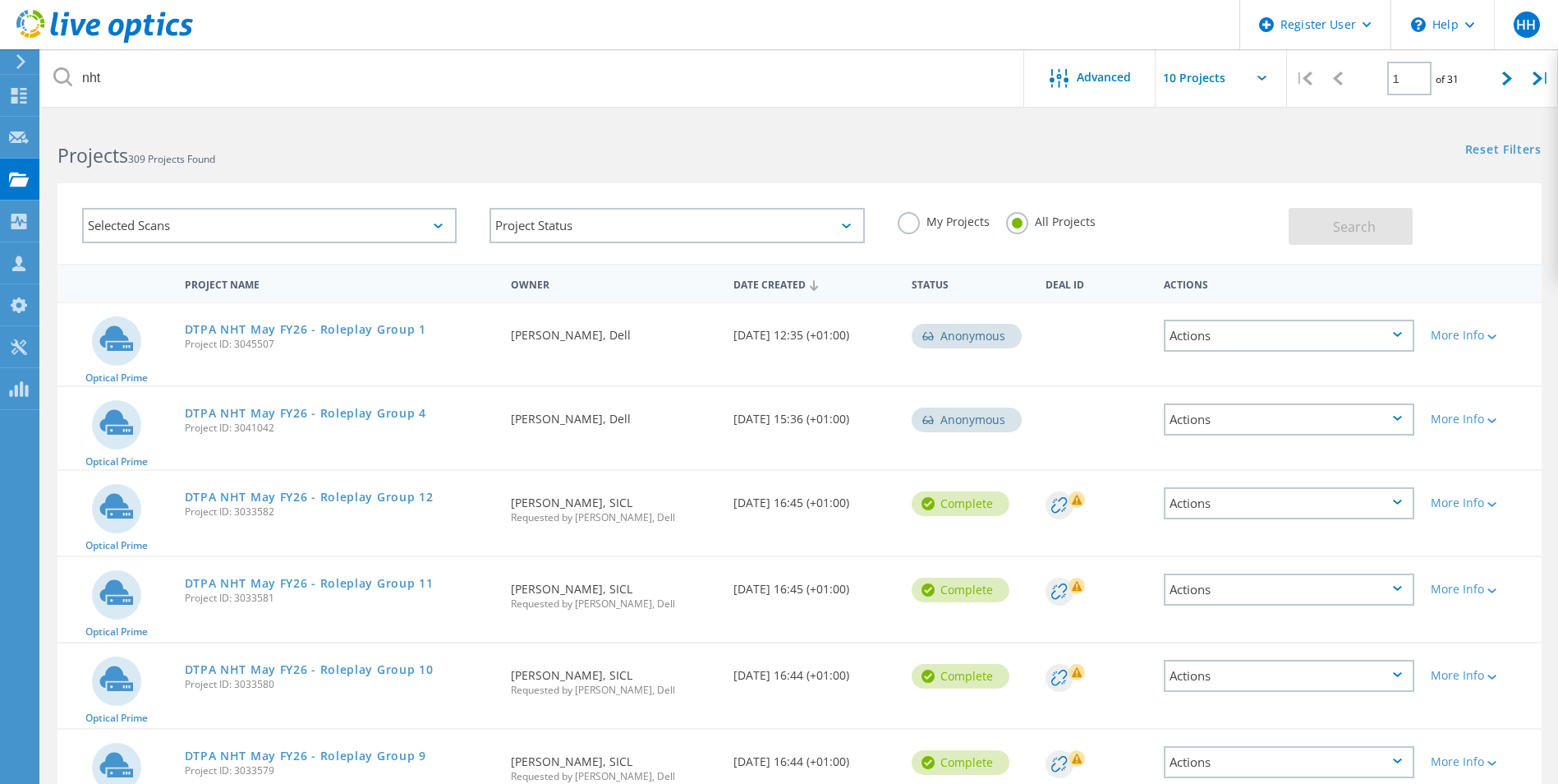
click at [1558, 219] on html "Register User \n Help Explore Helpful Articles Contact Support HH Dell User Haf…" at bounding box center [779, 612] width 1558 height 1225
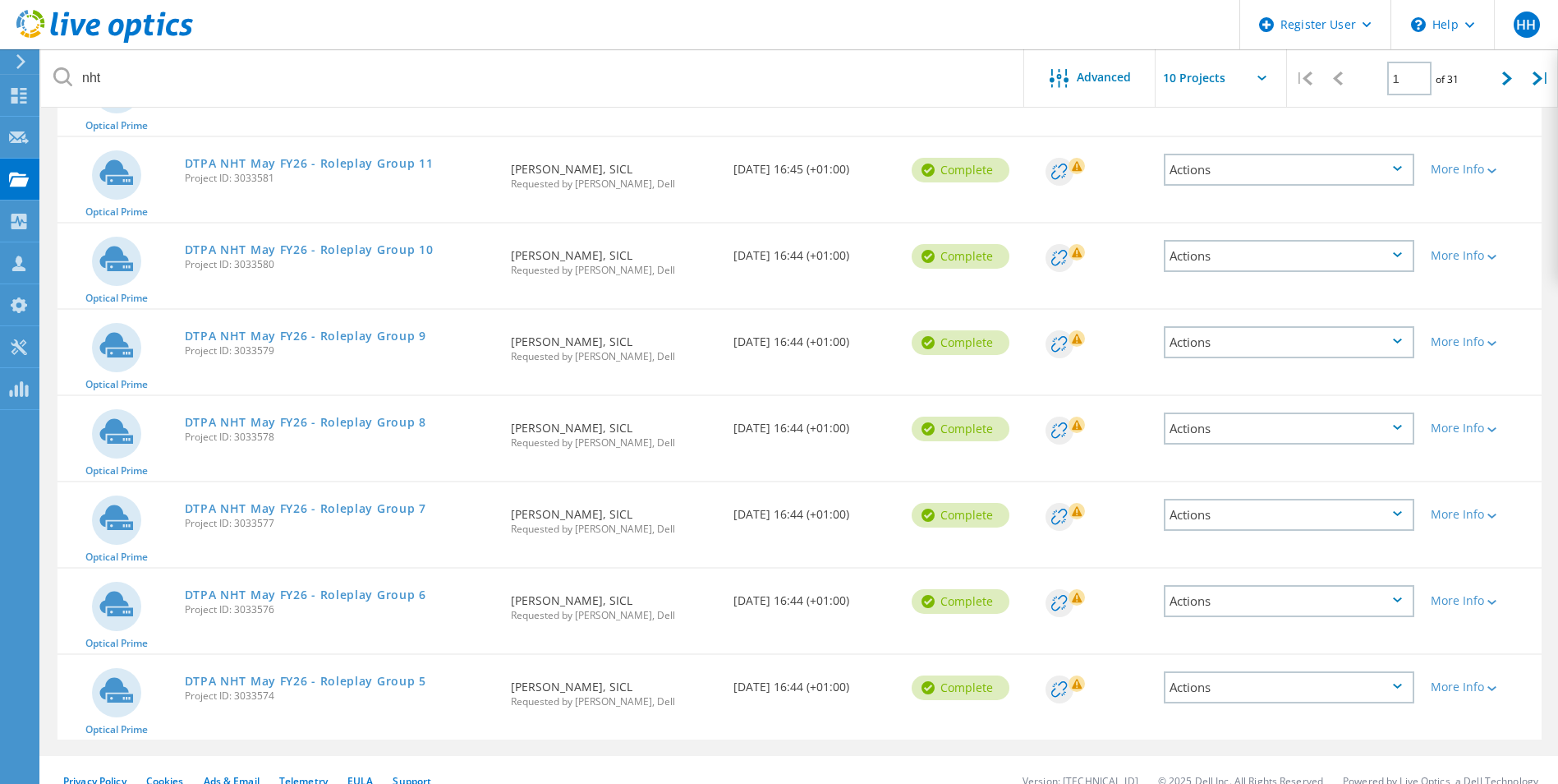
scroll to position [441, 0]
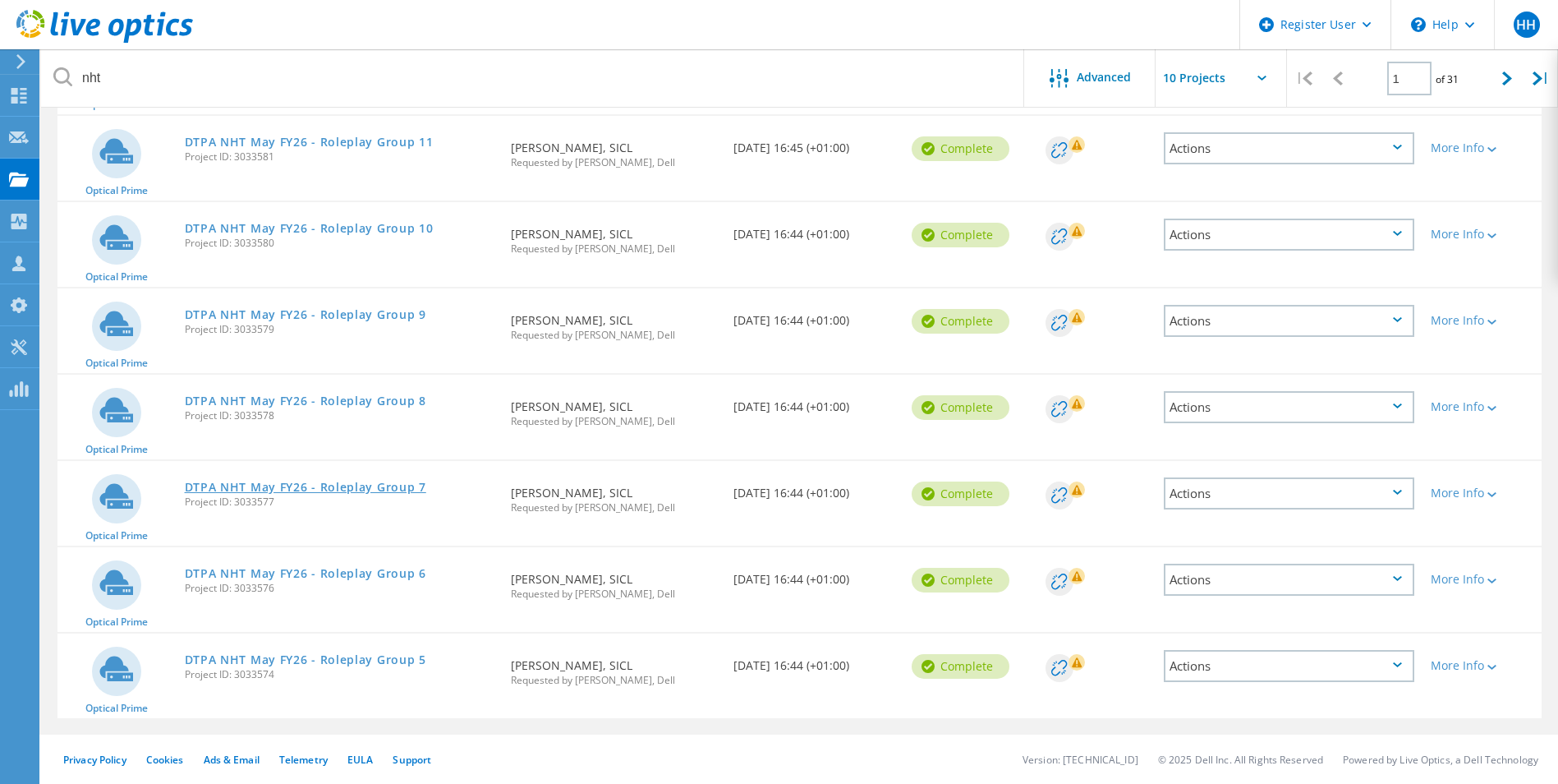
click at [316, 481] on link "DTPA NHT May FY26 - Roleplay Group 7" at bounding box center [306, 487] width 242 height 12
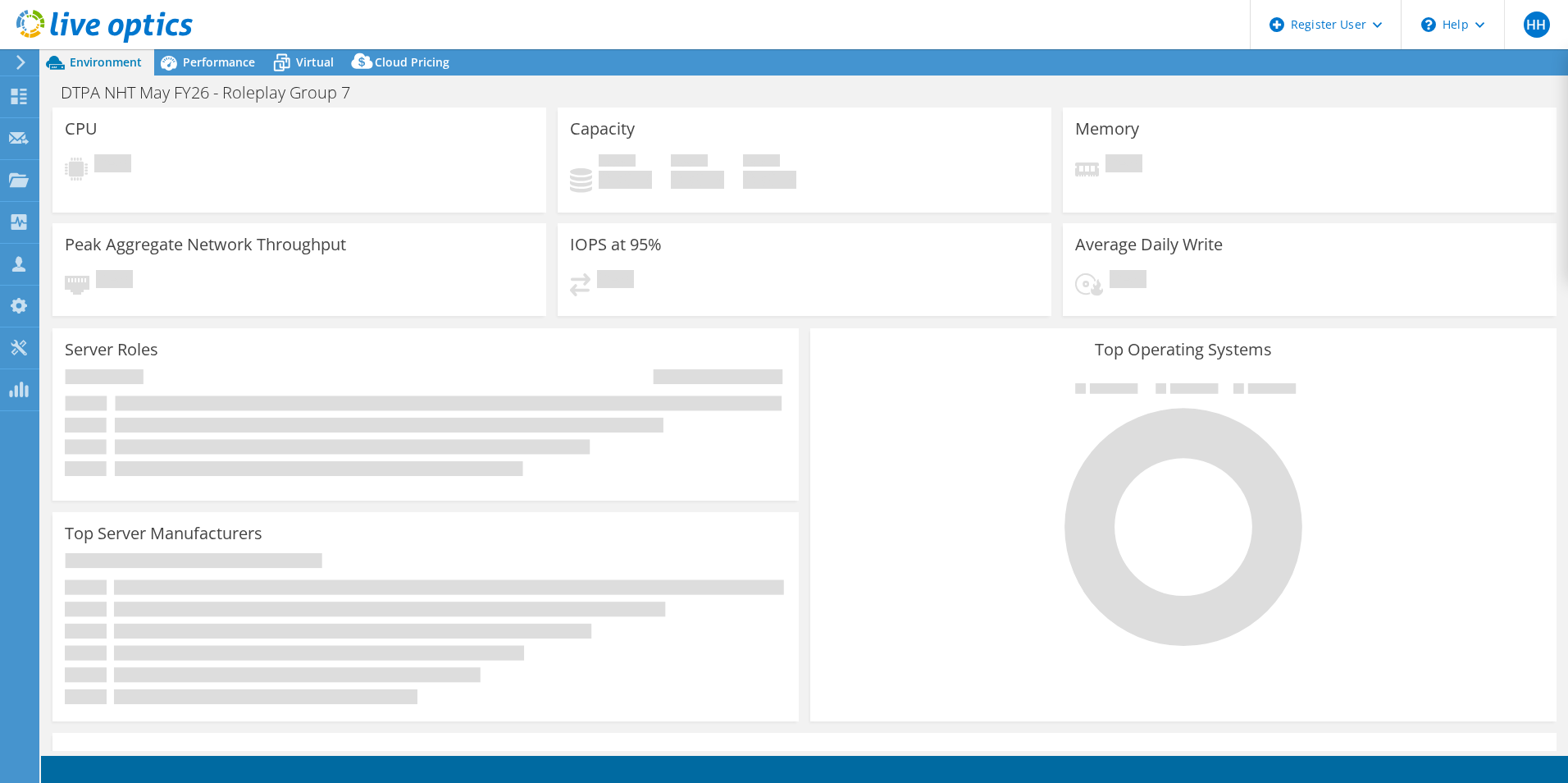
select select "USD"
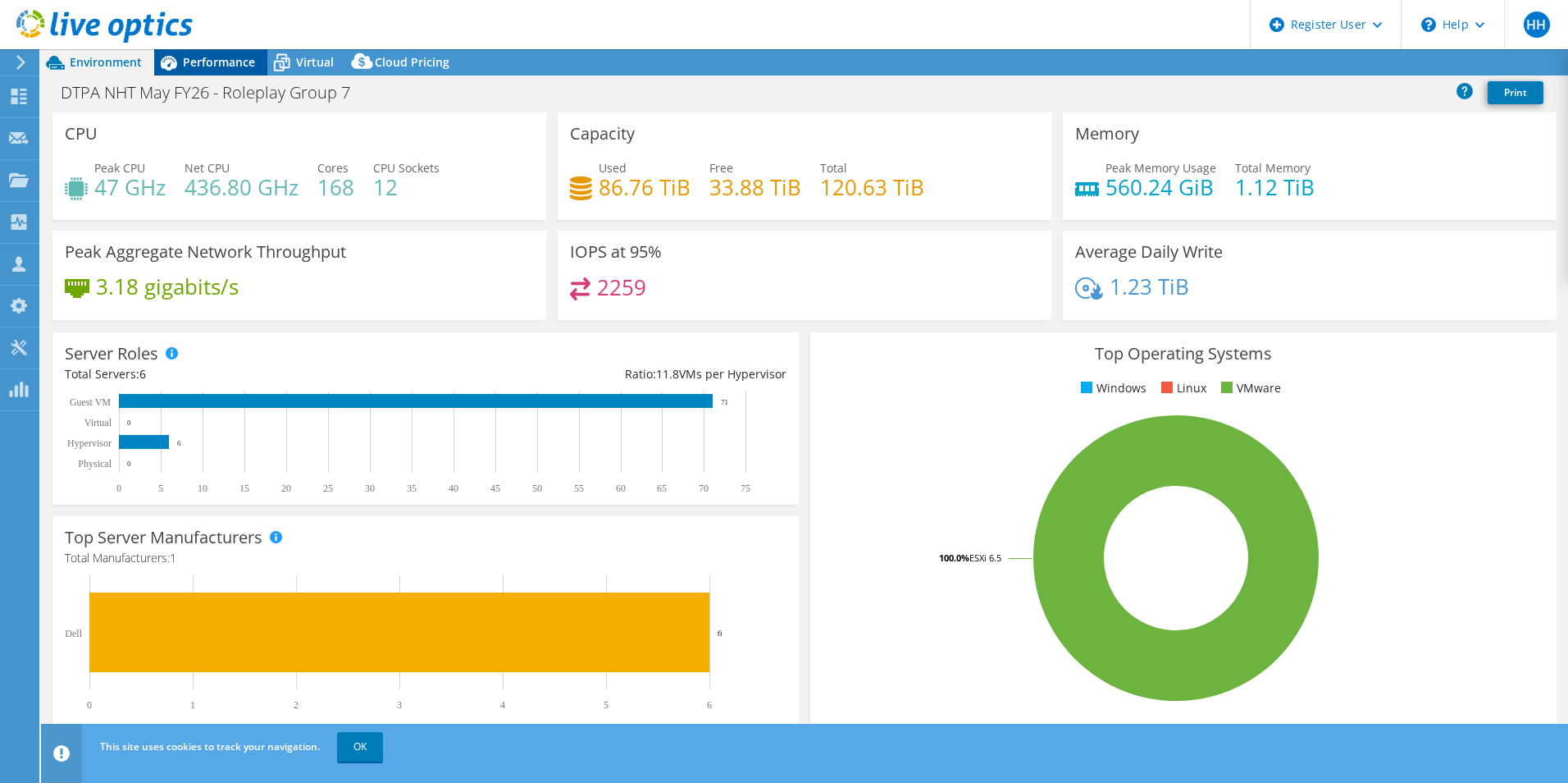
click at [224, 63] on span "Performance" at bounding box center [218, 62] width 72 height 15
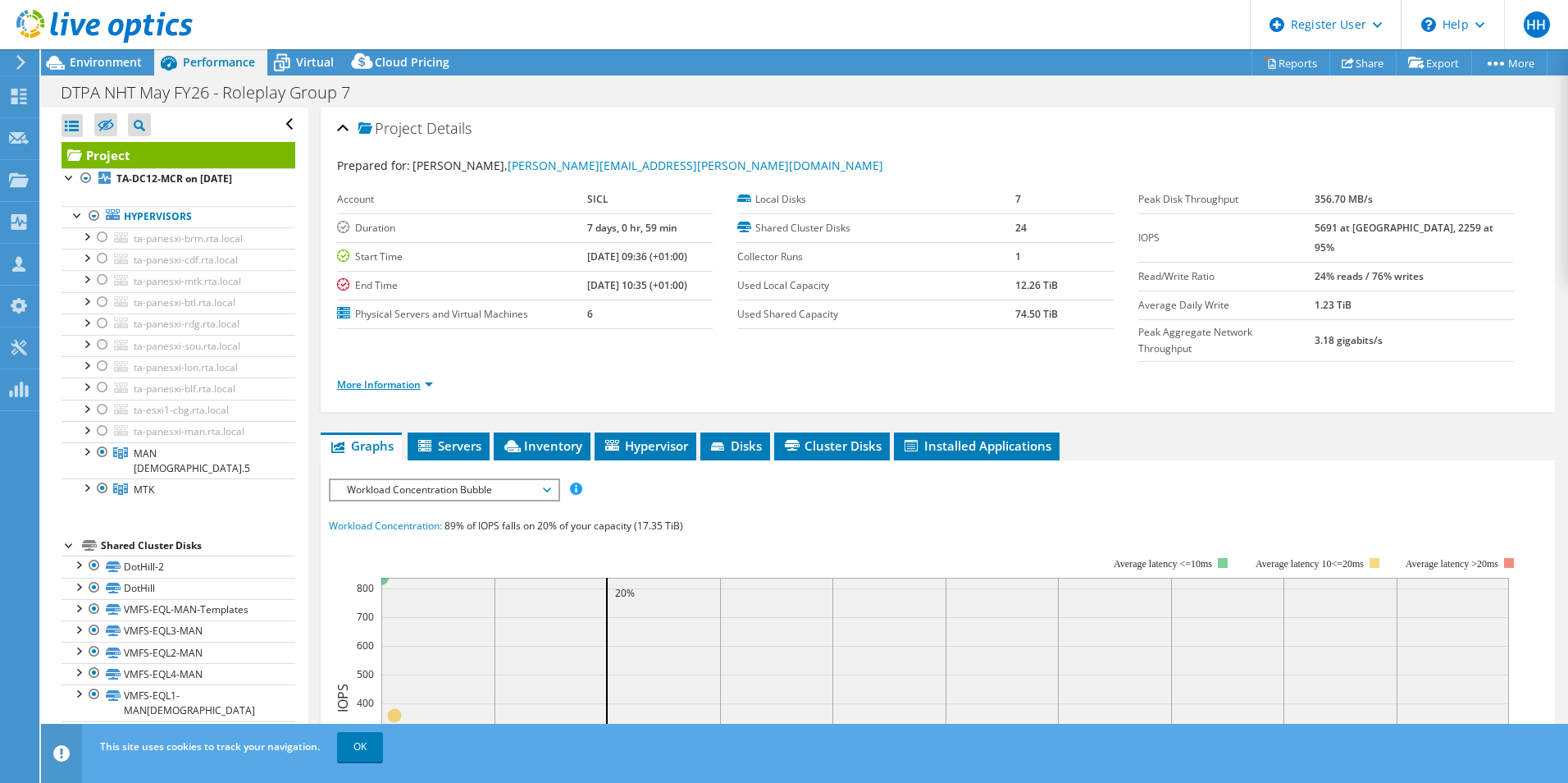
click at [388, 377] on link "More Information" at bounding box center [385, 384] width 96 height 14
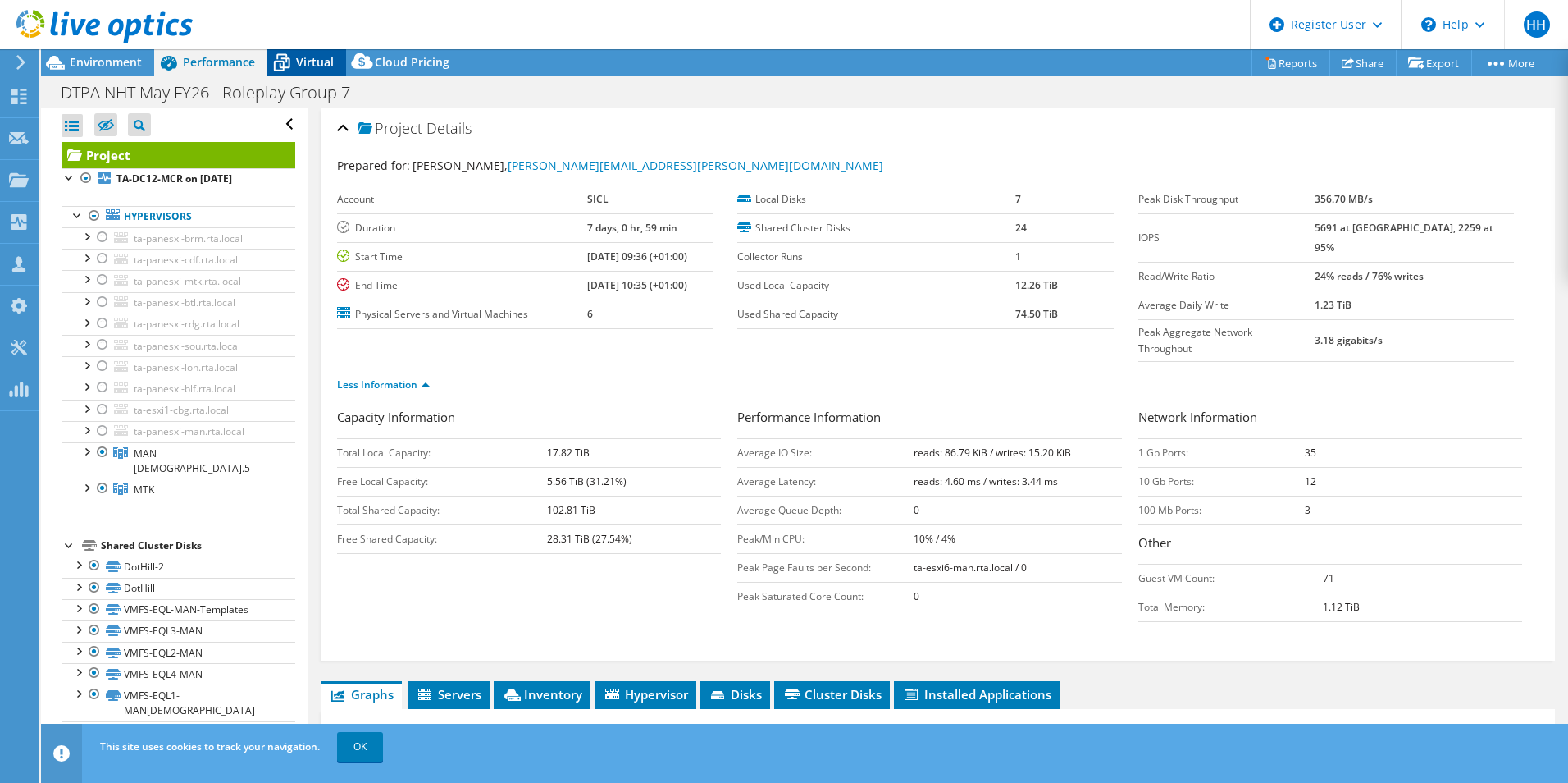
click at [280, 71] on icon at bounding box center [281, 64] width 16 height 13
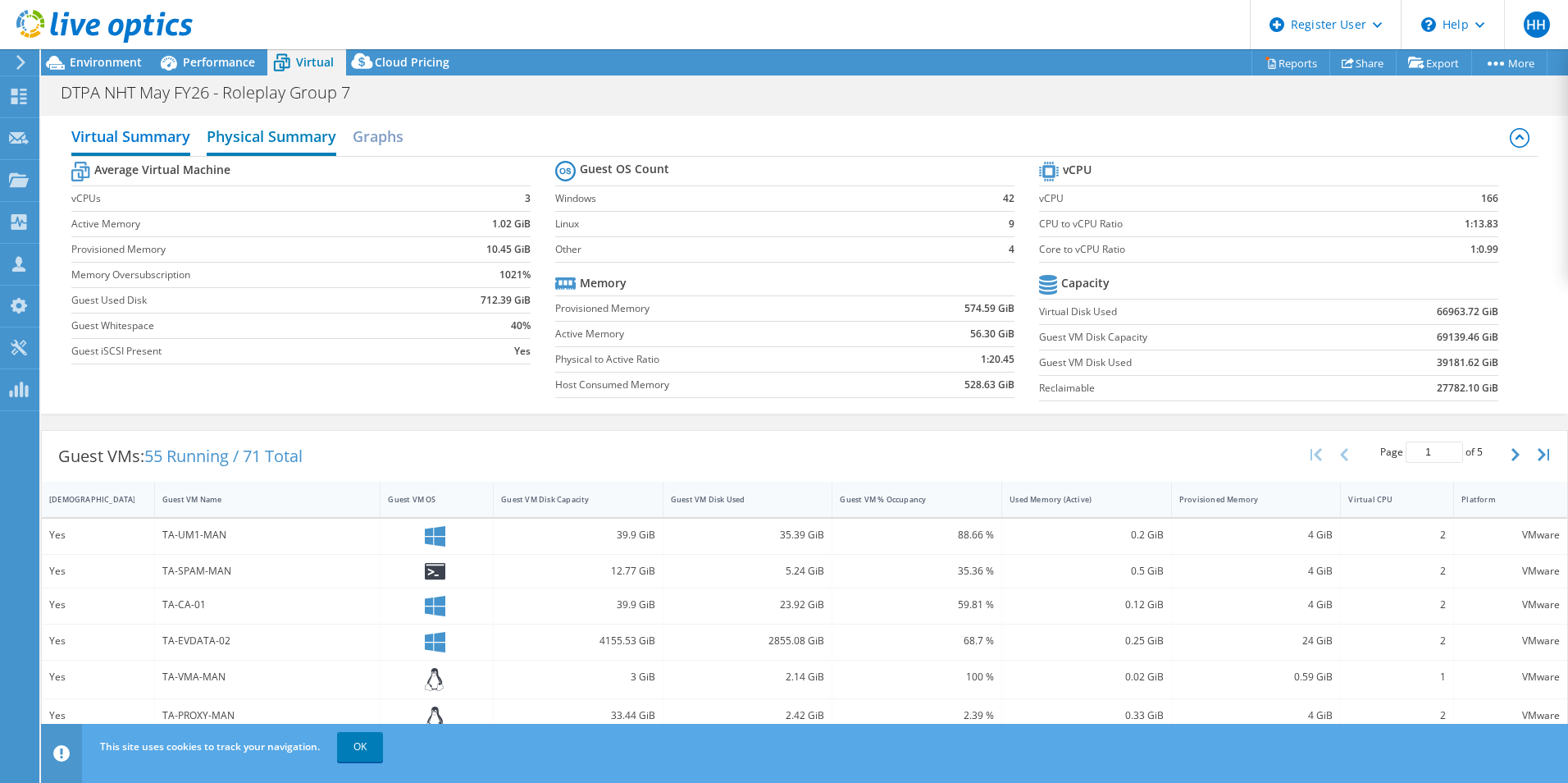
click at [290, 136] on h2 "Physical Summary" at bounding box center [271, 138] width 129 height 36
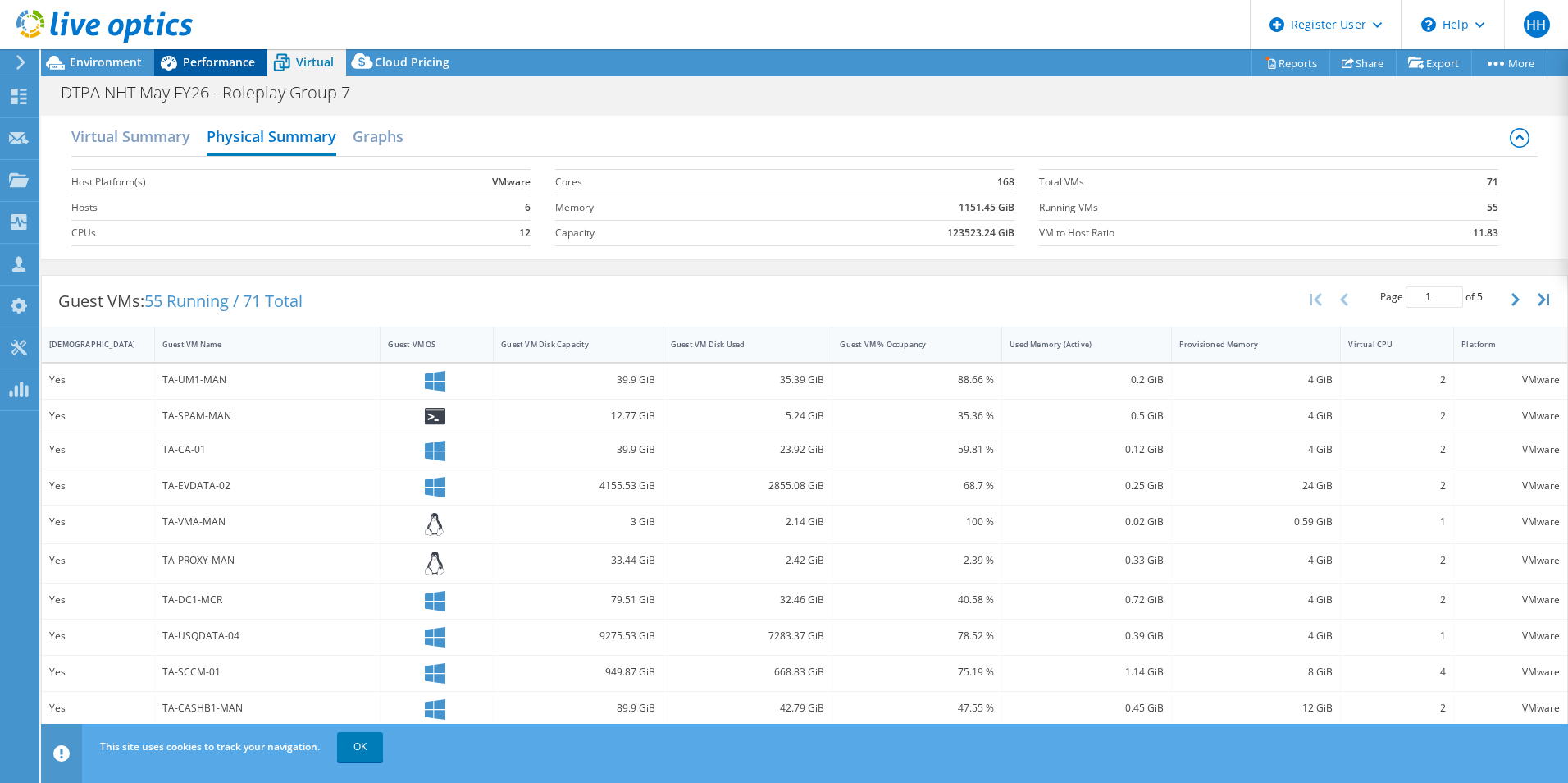
click at [167, 67] on icon at bounding box center [168, 63] width 16 height 14
